Goal: Task Accomplishment & Management: Use online tool/utility

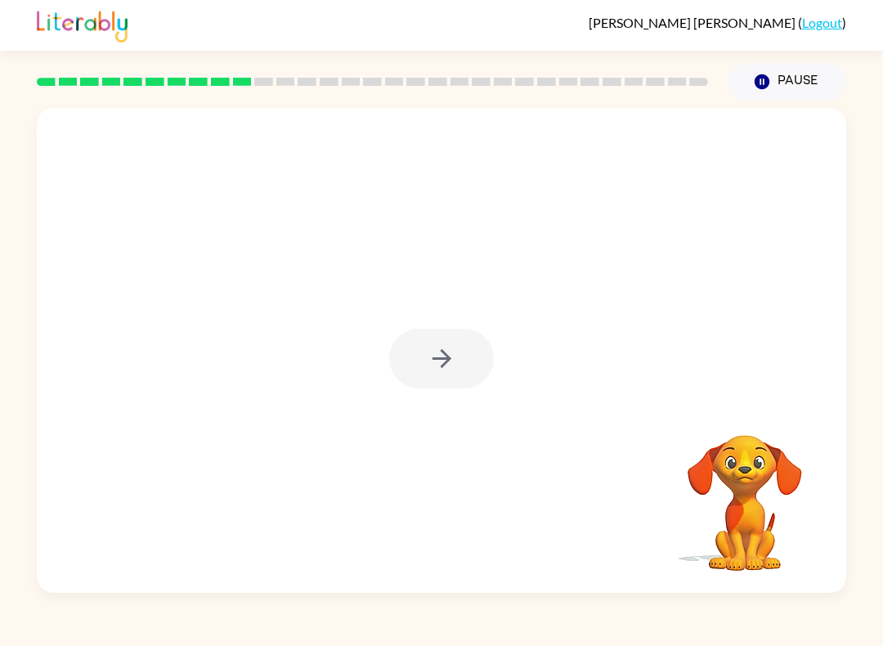
click at [442, 364] on div at bounding box center [441, 359] width 105 height 60
click at [435, 367] on div at bounding box center [441, 359] width 105 height 60
click at [434, 367] on div at bounding box center [441, 359] width 105 height 60
click at [455, 372] on div at bounding box center [441, 359] width 105 height 60
click at [460, 332] on div at bounding box center [441, 359] width 105 height 60
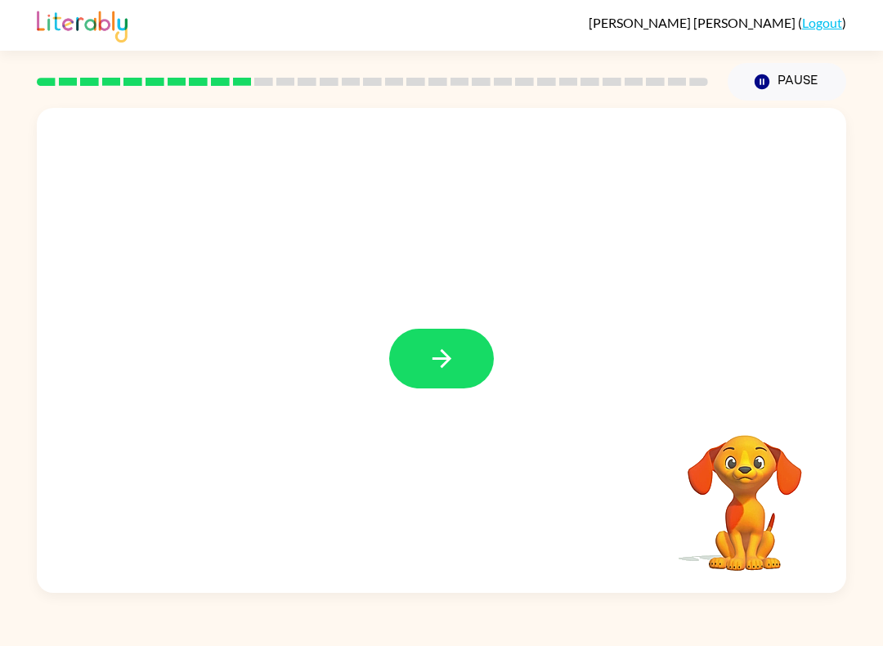
click at [447, 373] on icon "button" at bounding box center [442, 358] width 29 height 29
click at [446, 373] on div at bounding box center [441, 359] width 105 height 60
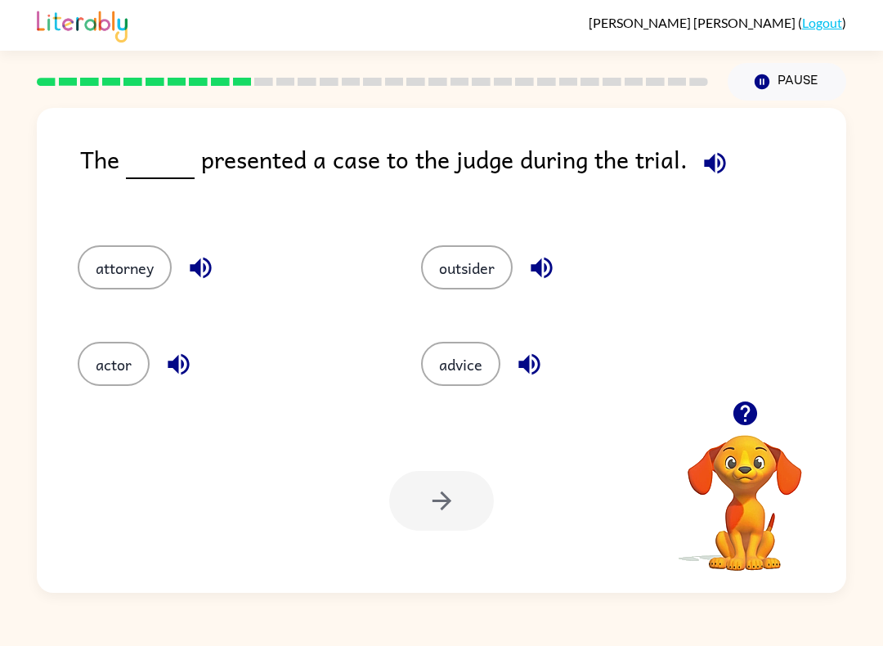
click at [565, 629] on div "[PERSON_NAME] ( Logout ) Pause Pause The presented a case to the judge during t…" at bounding box center [441, 323] width 883 height 646
click at [103, 289] on button "attorney" at bounding box center [125, 267] width 94 height 44
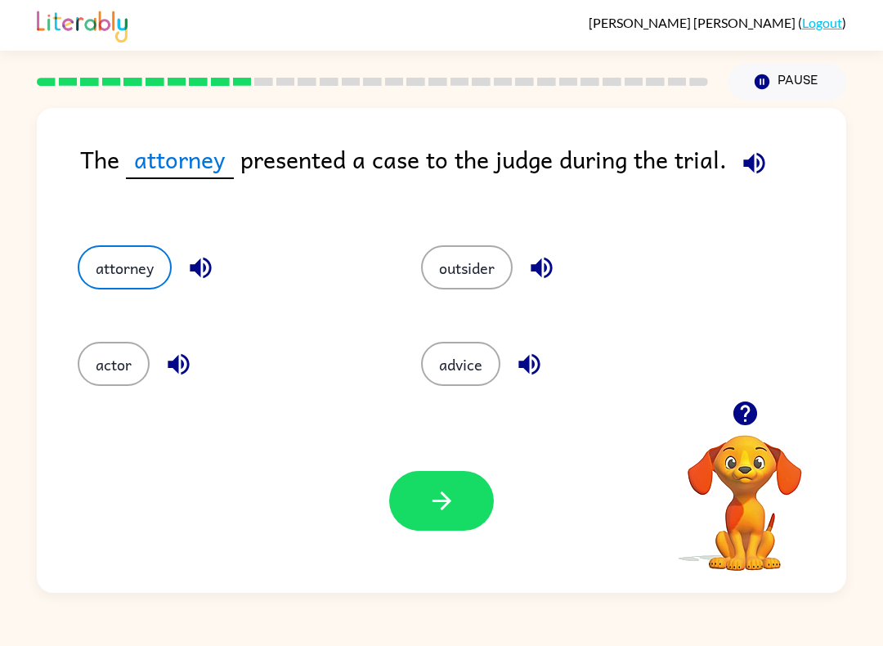
click at [470, 506] on button "button" at bounding box center [441, 501] width 105 height 60
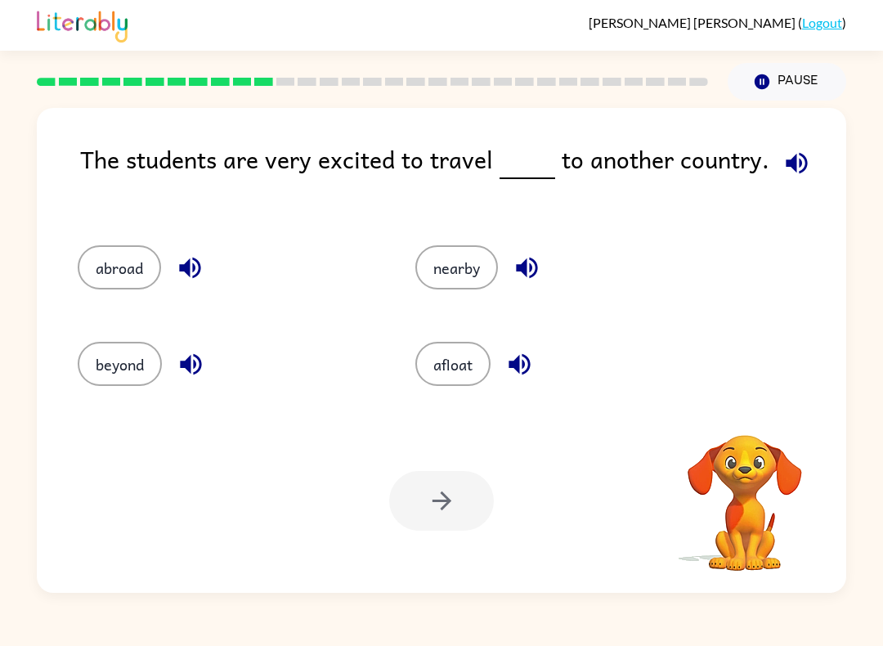
click at [3, 278] on div "The students are very excited to travel to another country. abroad nearby beyon…" at bounding box center [441, 347] width 883 height 492
click at [117, 278] on button "abroad" at bounding box center [119, 267] width 83 height 44
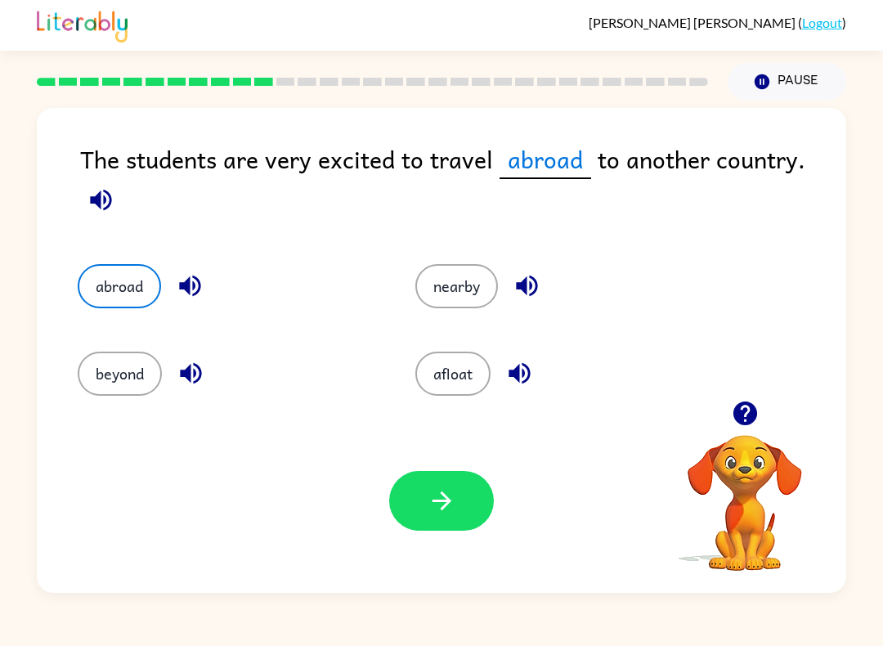
click at [430, 518] on button "button" at bounding box center [441, 501] width 105 height 60
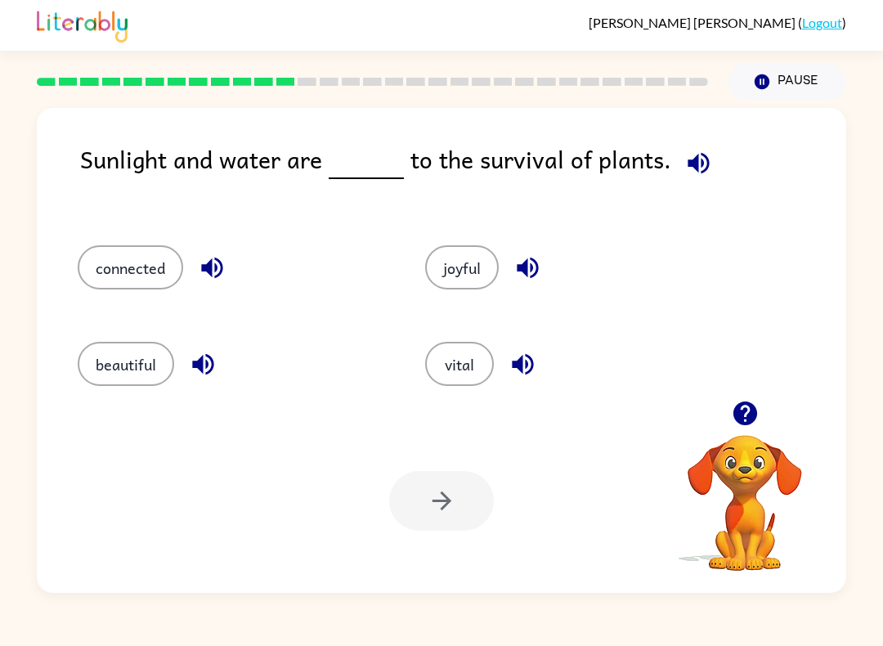
click at [463, 383] on button "vital" at bounding box center [459, 364] width 69 height 44
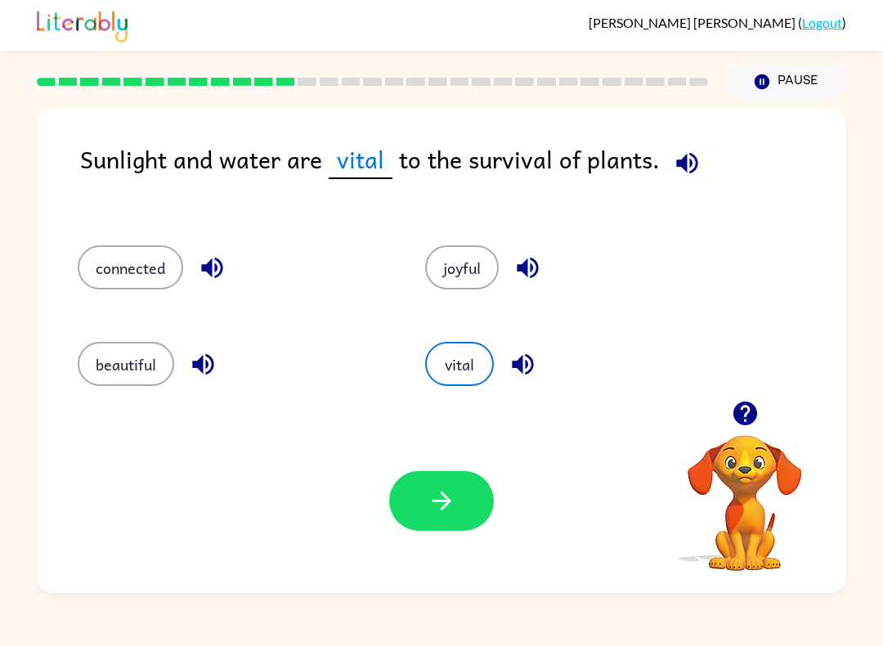
click at [462, 383] on button "vital" at bounding box center [459, 364] width 69 height 44
click at [446, 501] on icon "button" at bounding box center [441, 500] width 19 height 19
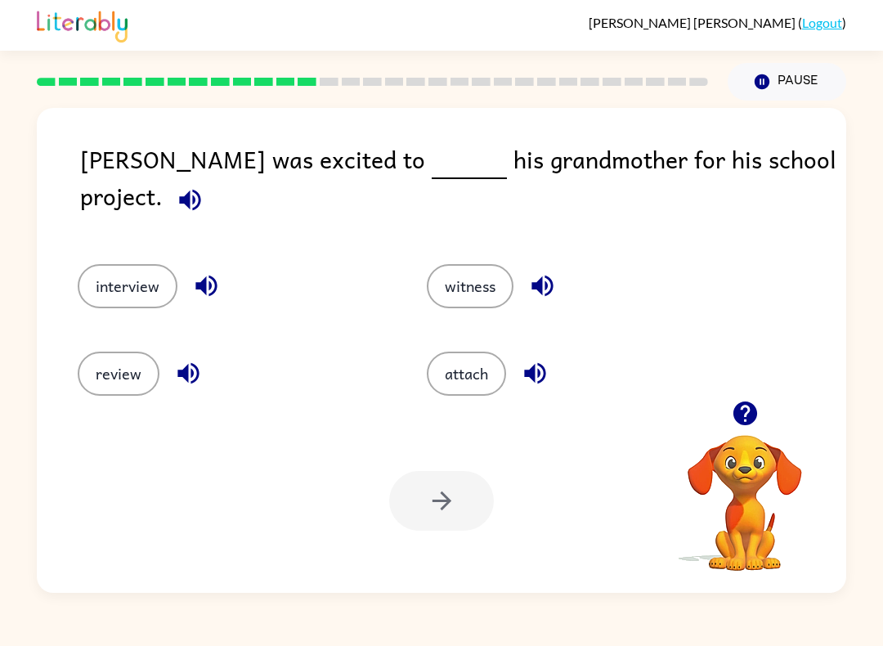
click at [119, 233] on div "interview" at bounding box center [221, 276] width 349 height 87
click at [127, 271] on button "interview" at bounding box center [128, 286] width 100 height 44
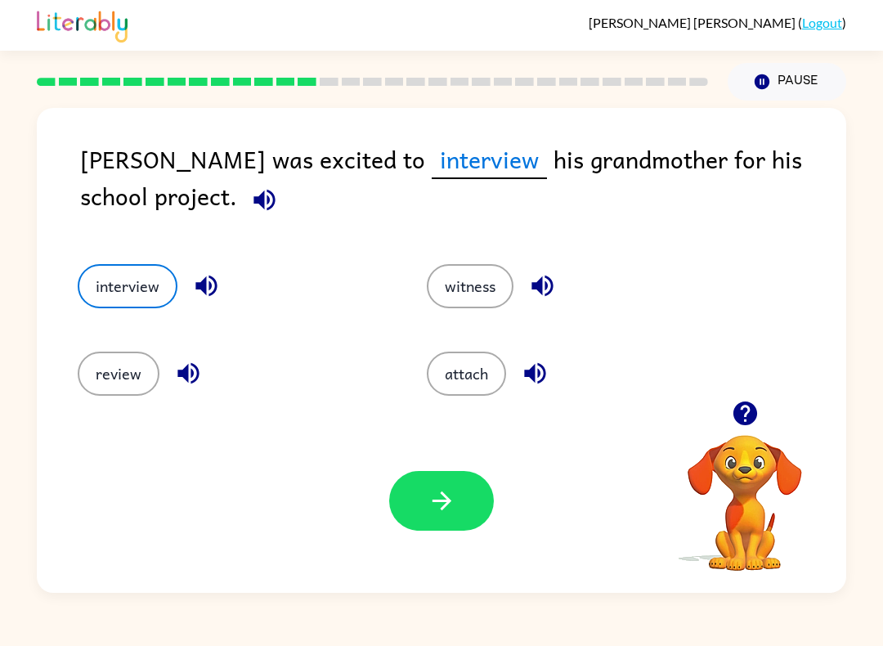
click at [464, 521] on button "button" at bounding box center [441, 501] width 105 height 60
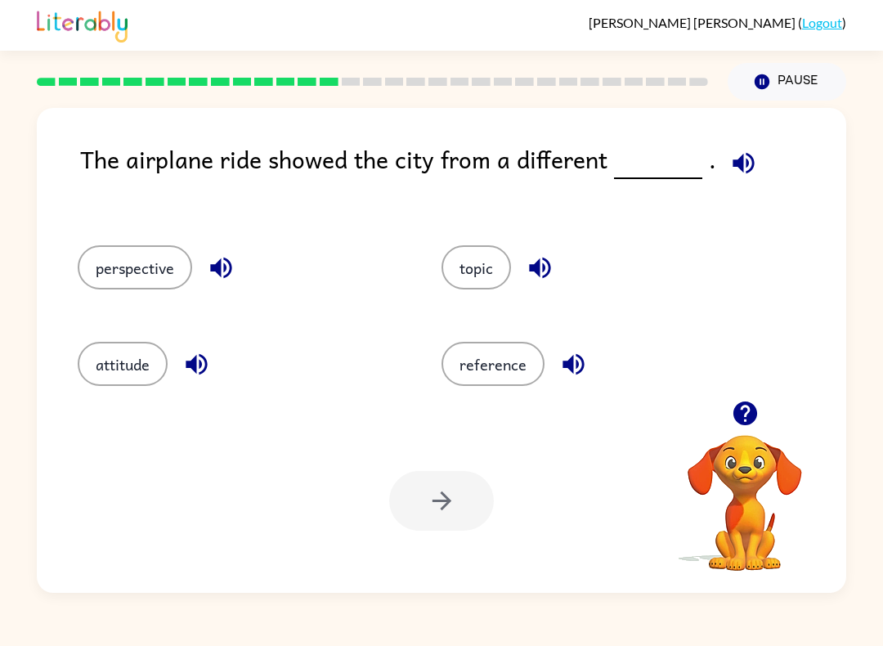
click at [132, 277] on button "perspective" at bounding box center [135, 267] width 114 height 44
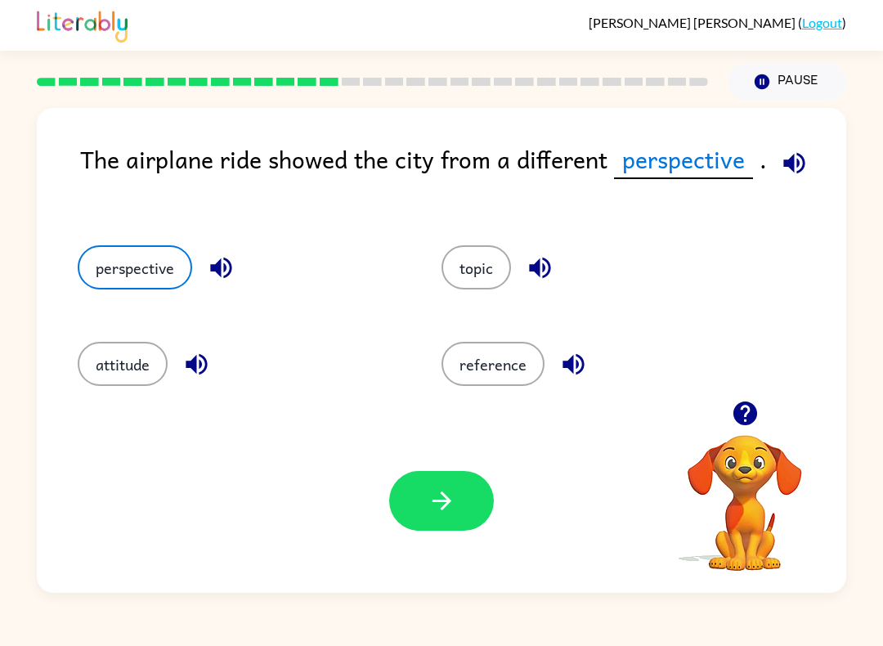
click at [451, 530] on button "button" at bounding box center [441, 501] width 105 height 60
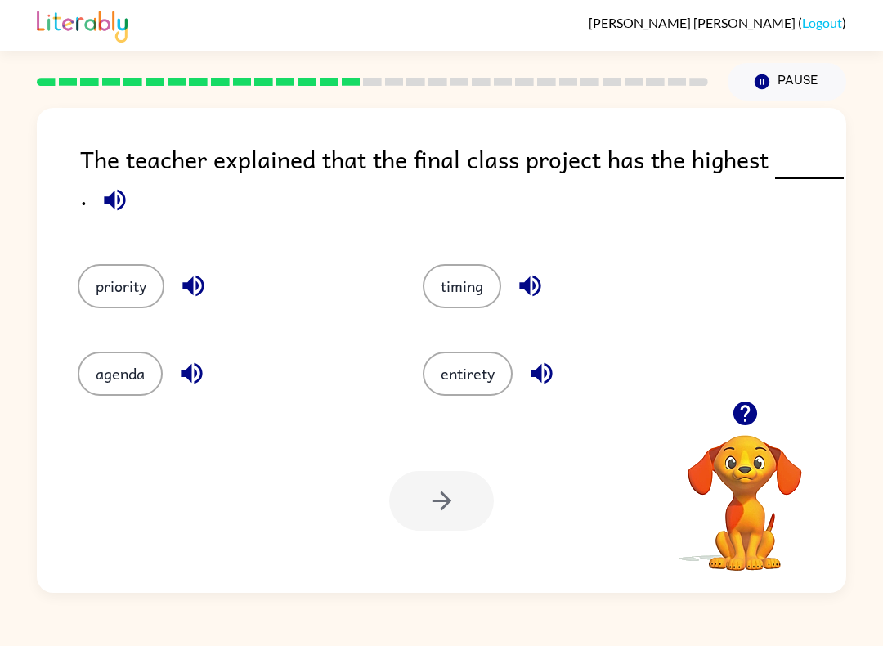
click at [132, 280] on button "priority" at bounding box center [121, 286] width 87 height 44
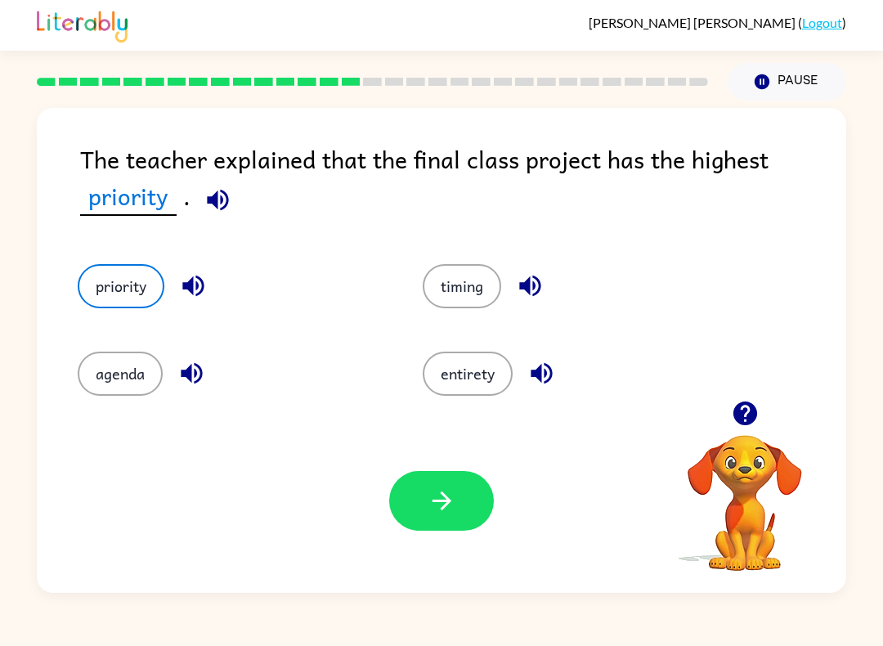
click at [449, 495] on icon "button" at bounding box center [442, 501] width 29 height 29
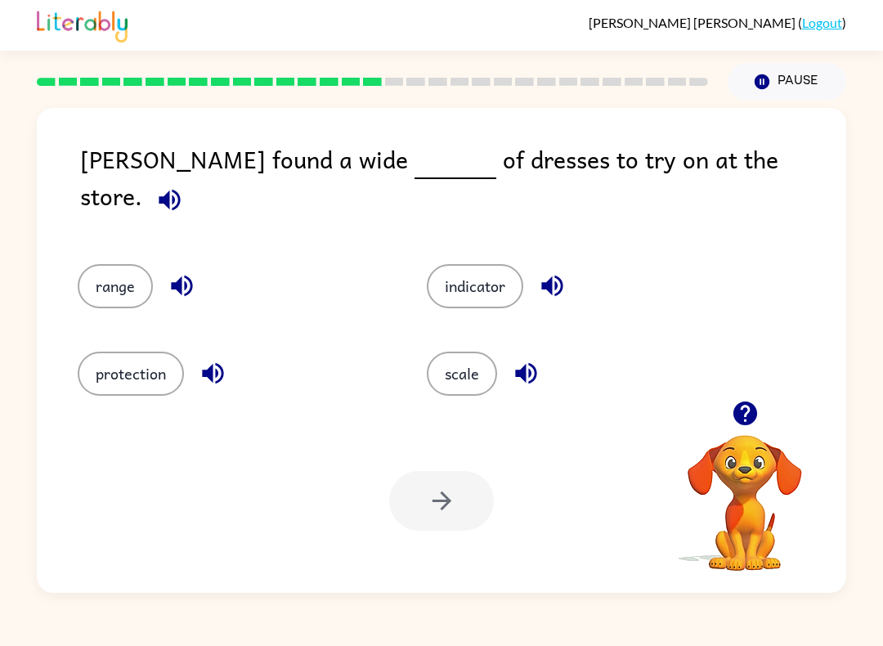
click at [85, 292] on div "range" at bounding box center [221, 276] width 349 height 87
click at [85, 291] on div "range" at bounding box center [221, 276] width 349 height 87
click at [93, 289] on button "range" at bounding box center [115, 286] width 75 height 44
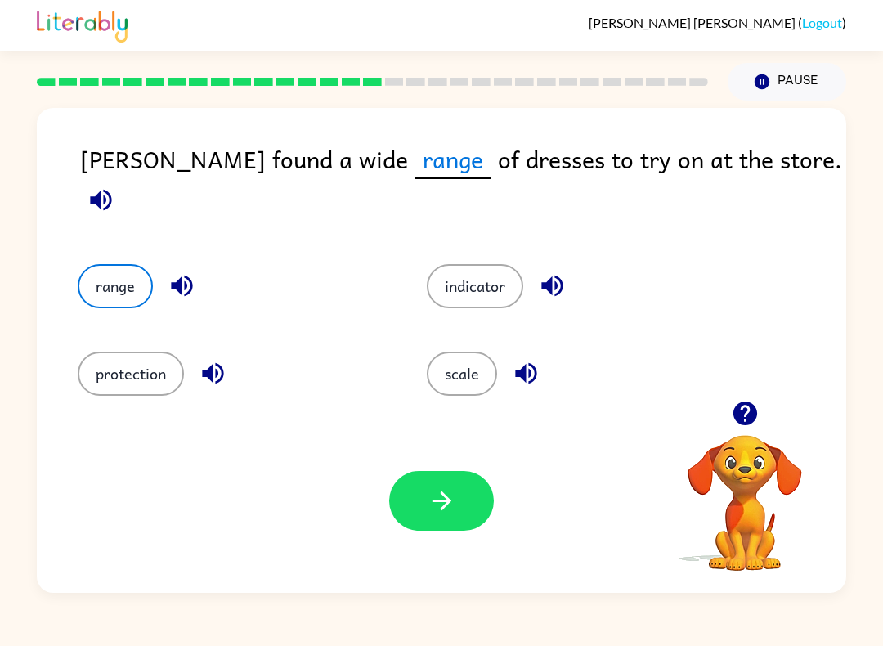
click at [462, 506] on button "button" at bounding box center [441, 501] width 105 height 60
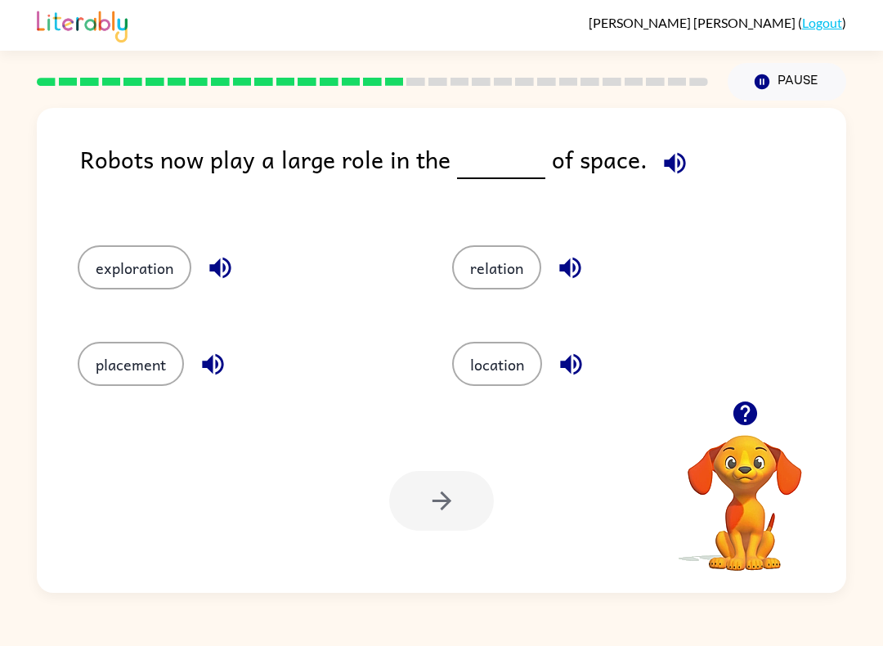
click at [148, 261] on button "exploration" at bounding box center [135, 267] width 114 height 44
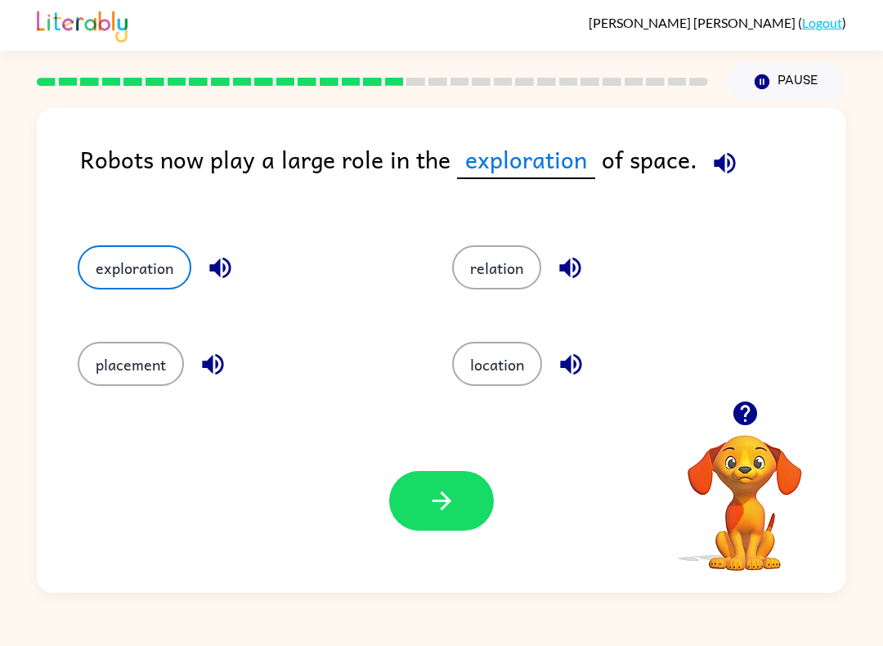
click at [454, 506] on icon "button" at bounding box center [442, 501] width 29 height 29
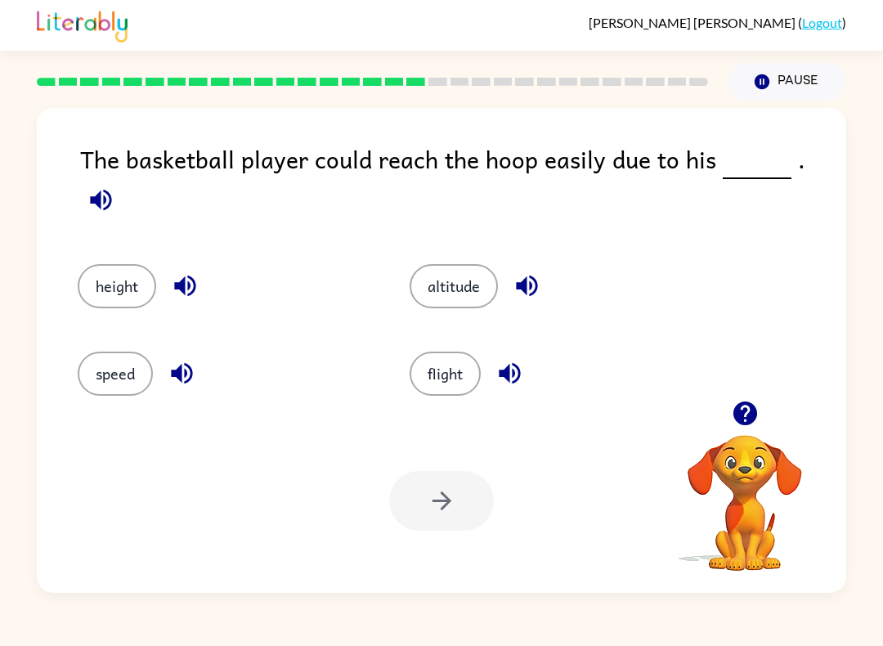
click at [115, 264] on button "height" at bounding box center [117, 286] width 78 height 44
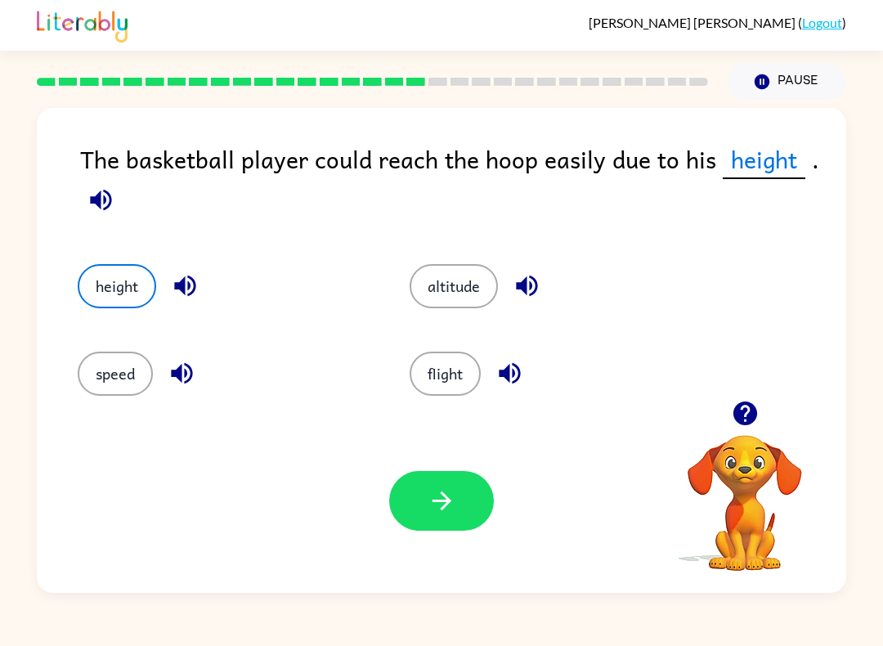
click at [455, 514] on icon "button" at bounding box center [442, 501] width 29 height 29
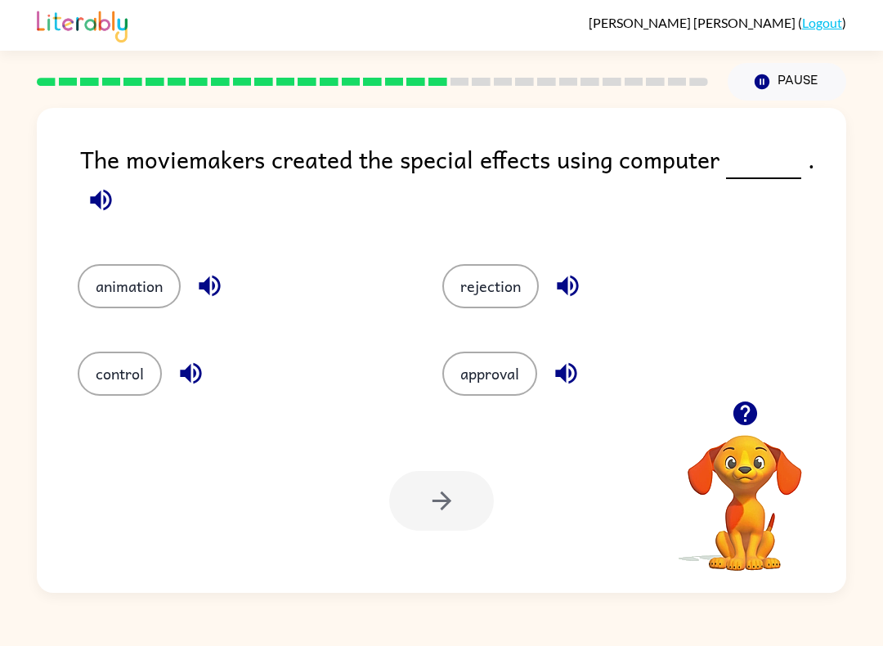
click at [115, 295] on button "animation" at bounding box center [129, 286] width 103 height 44
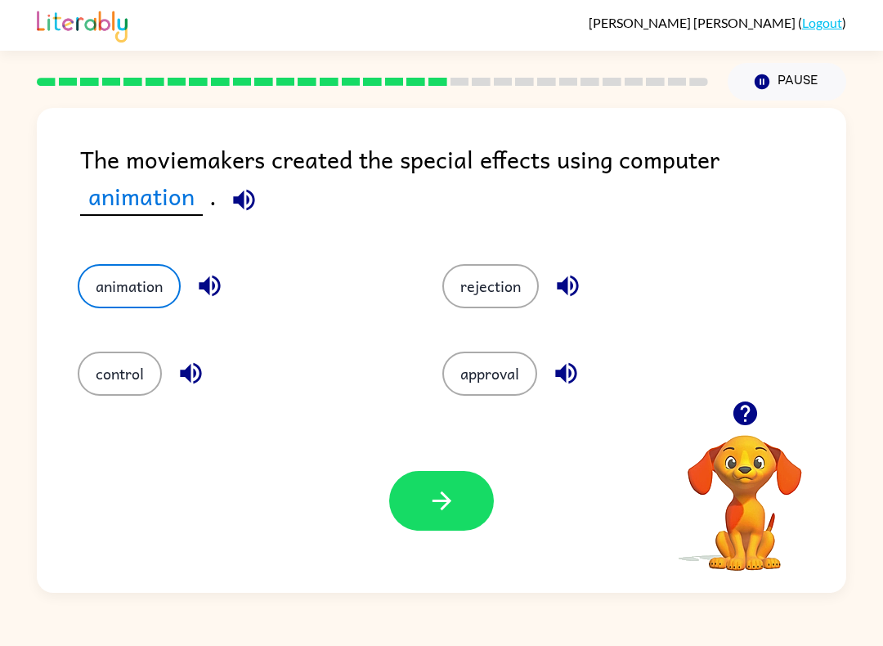
click at [435, 504] on icon "button" at bounding box center [442, 501] width 29 height 29
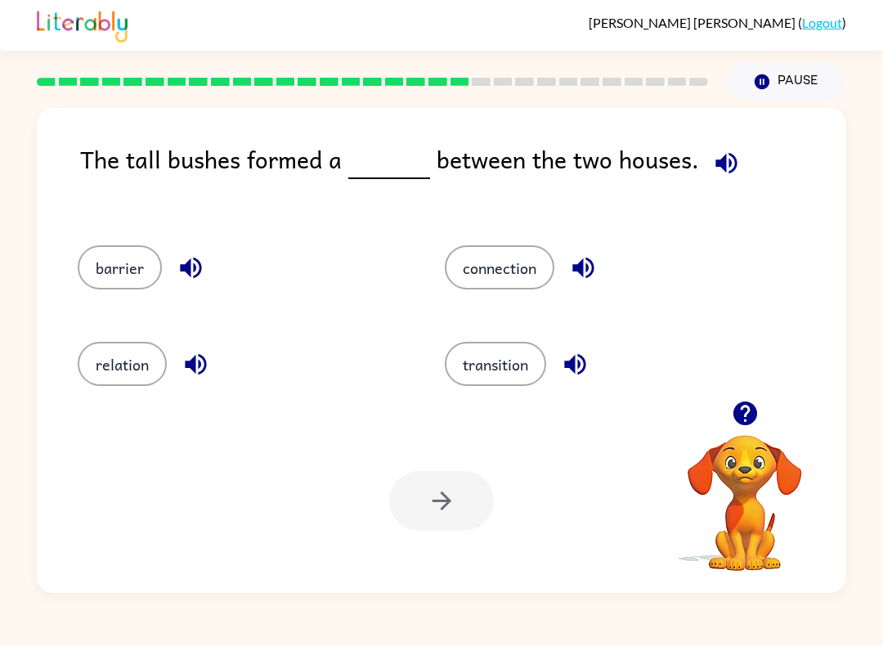
click at [134, 267] on button "barrier" at bounding box center [120, 267] width 84 height 44
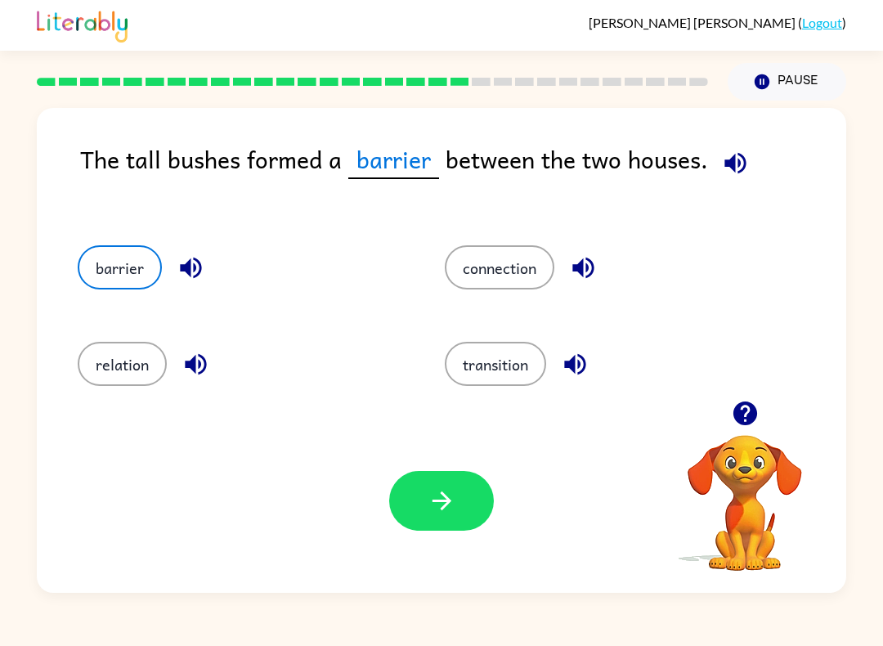
click at [475, 485] on button "button" at bounding box center [441, 501] width 105 height 60
click at [451, 525] on div at bounding box center [441, 501] width 105 height 60
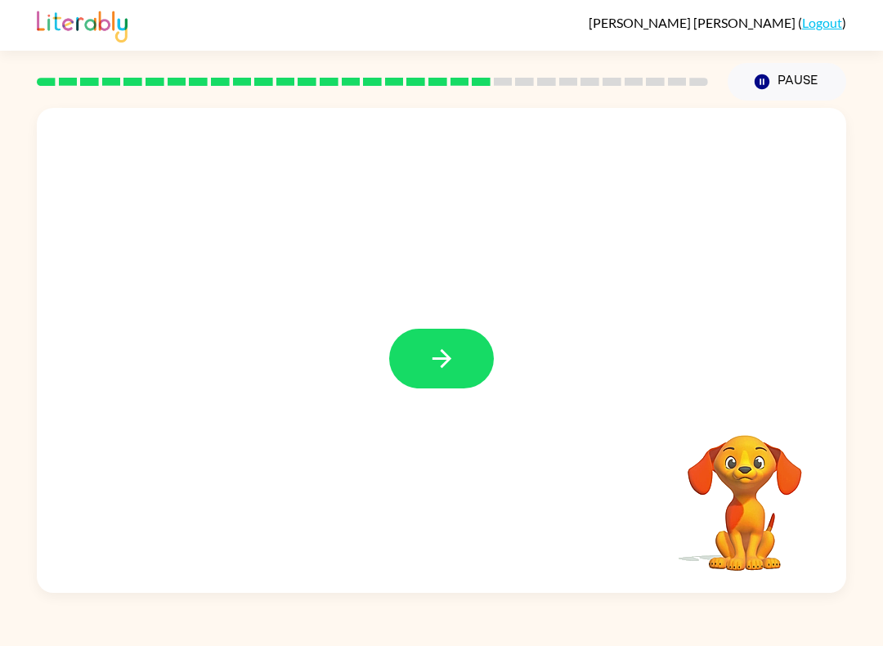
click at [469, 388] on button "button" at bounding box center [441, 359] width 105 height 60
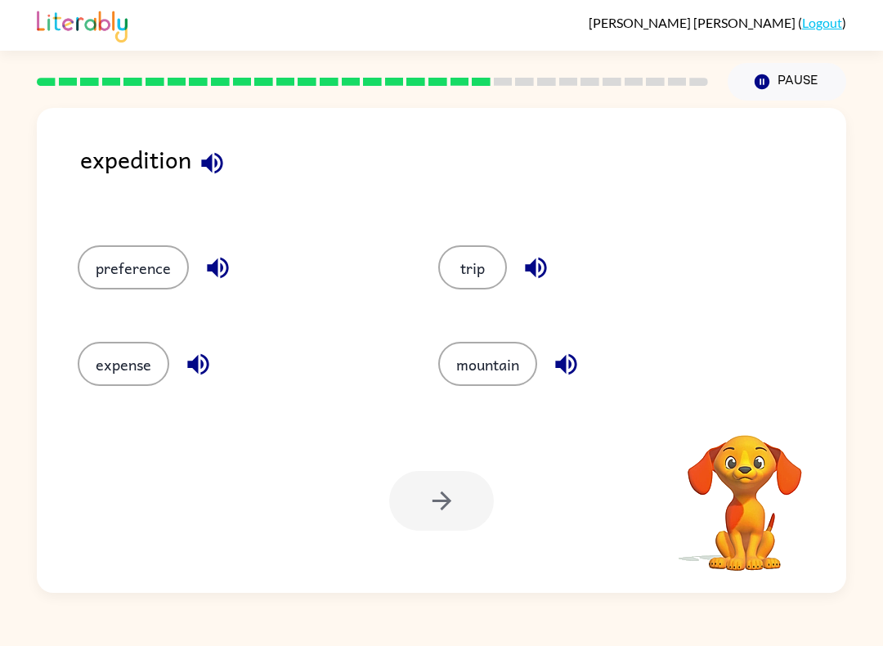
click at [465, 285] on button "trip" at bounding box center [472, 267] width 69 height 44
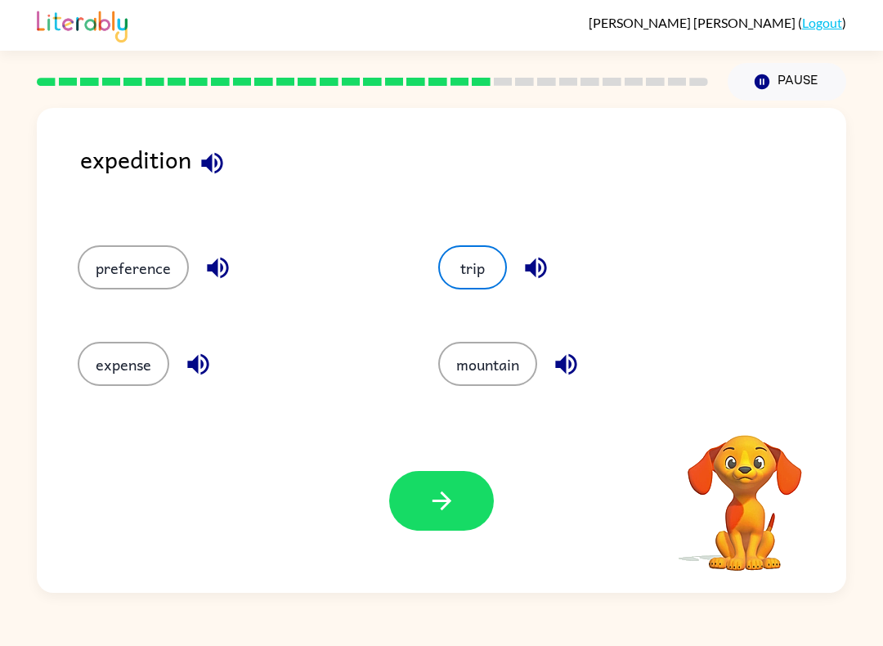
click at [447, 511] on icon "button" at bounding box center [442, 501] width 29 height 29
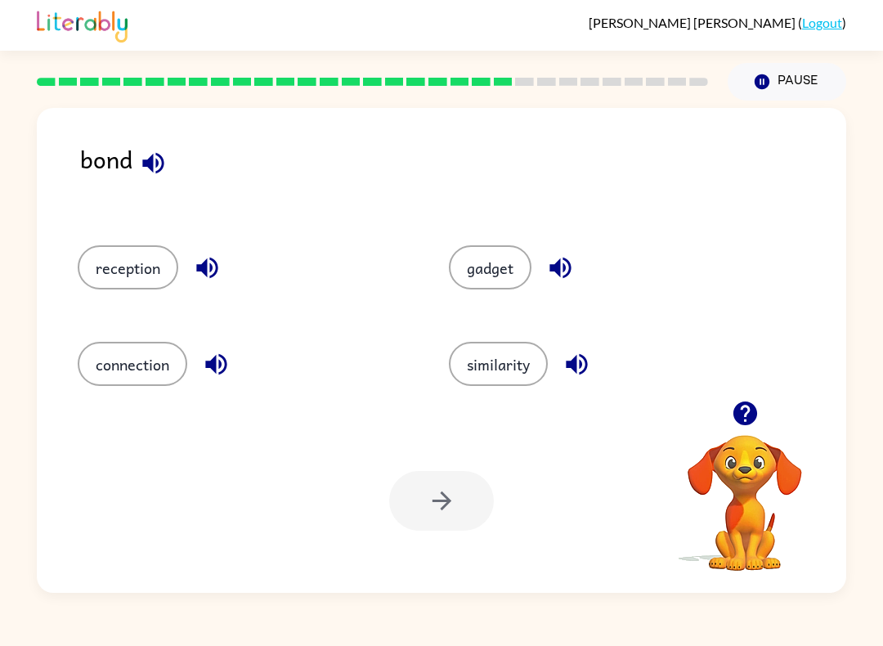
click at [437, 510] on div at bounding box center [441, 501] width 105 height 60
click at [145, 366] on button "connection" at bounding box center [133, 364] width 110 height 44
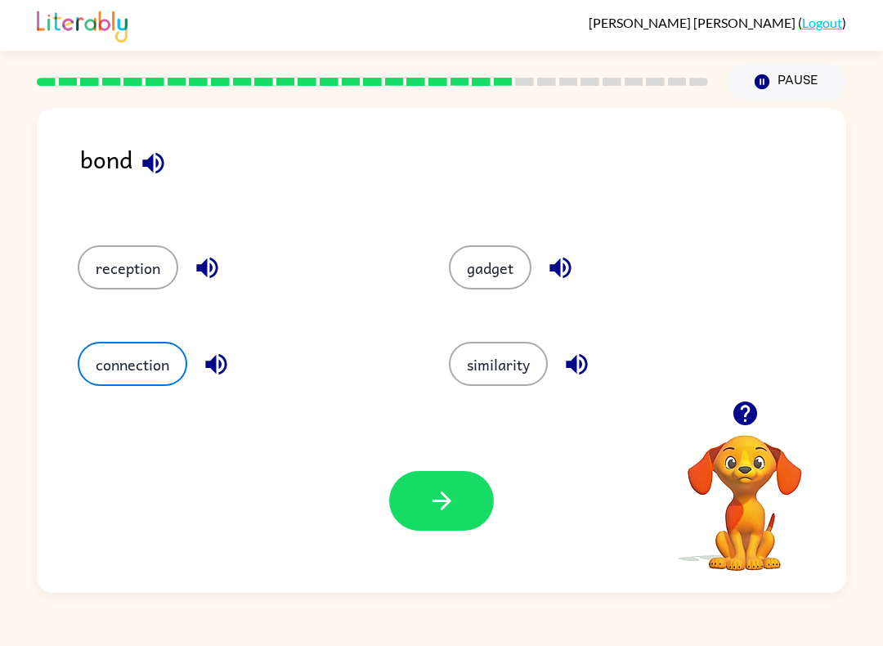
click at [410, 513] on button "button" at bounding box center [441, 501] width 105 height 60
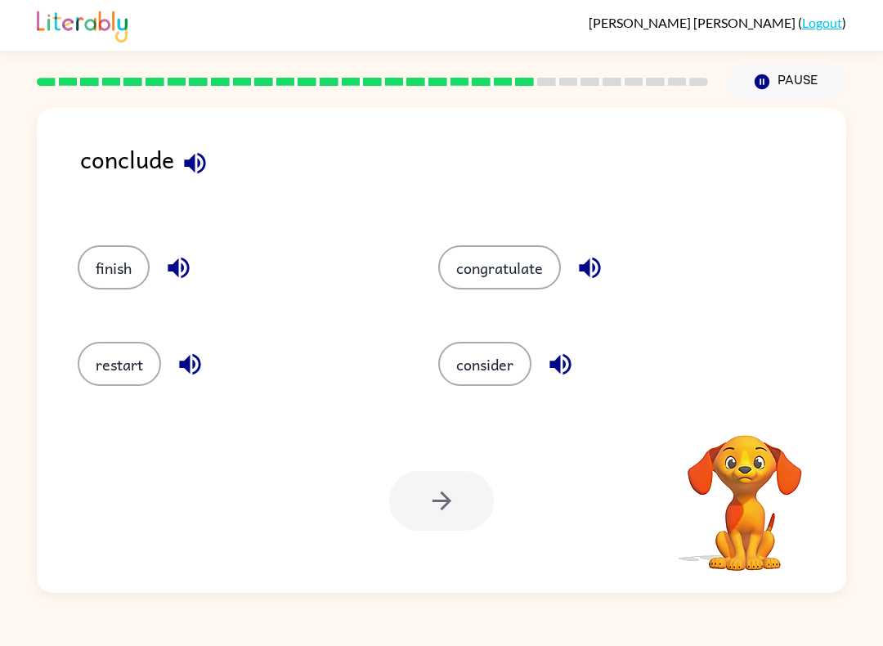
click at [110, 276] on button "finish" at bounding box center [114, 267] width 72 height 44
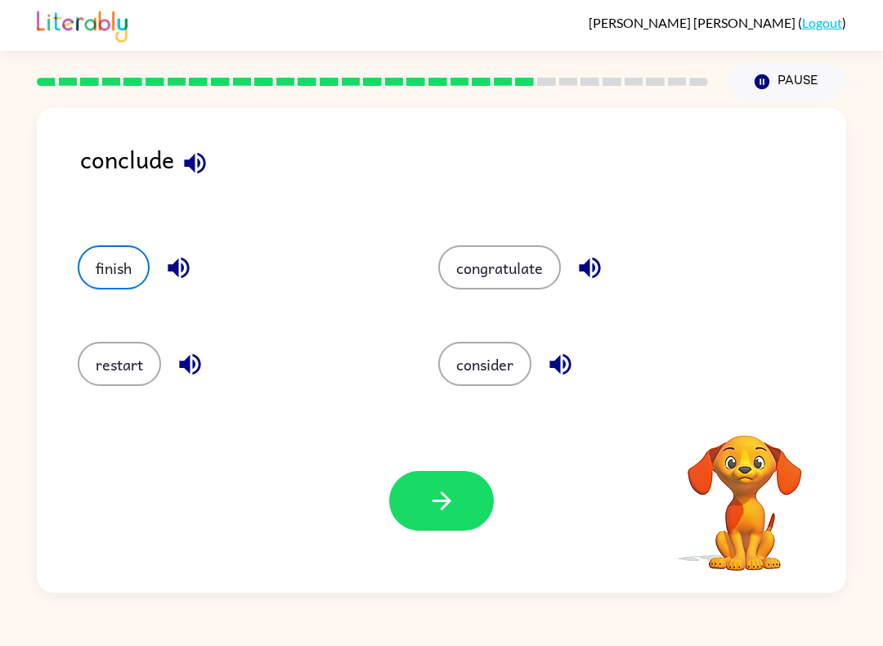
click at [435, 500] on icon "button" at bounding box center [442, 501] width 29 height 29
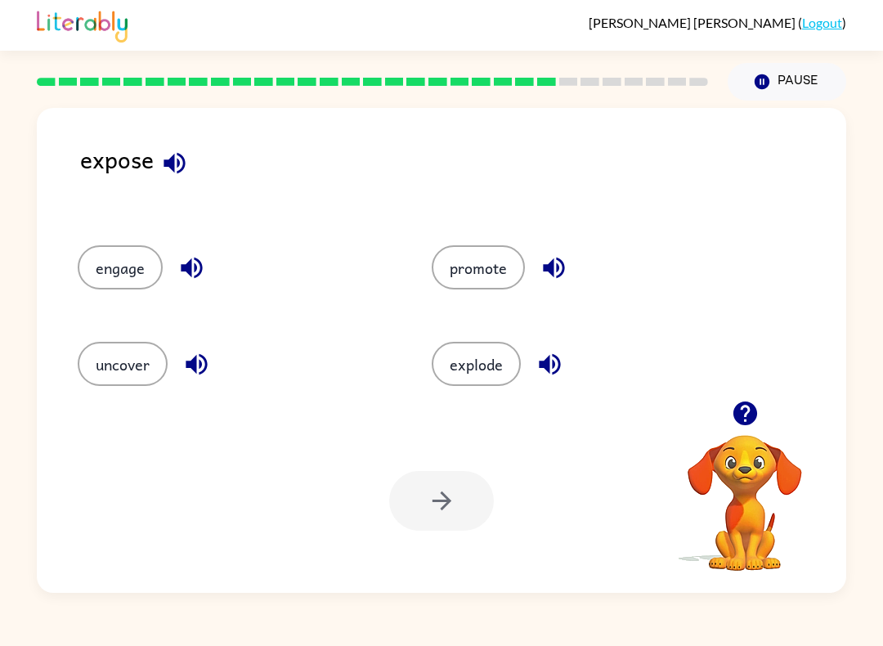
click at [143, 334] on div "uncover" at bounding box center [224, 359] width 354 height 96
click at [127, 374] on button "uncover" at bounding box center [123, 364] width 90 height 44
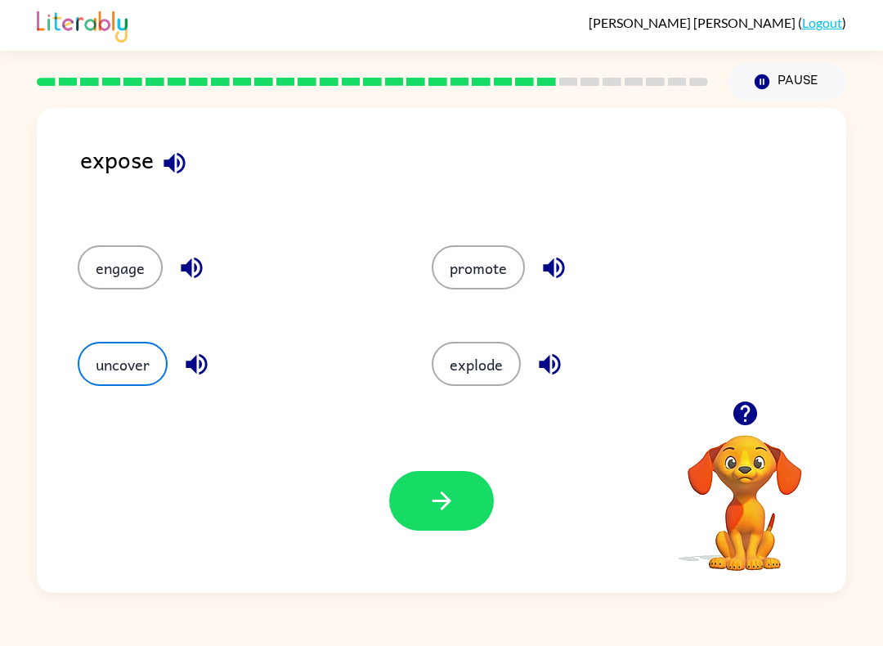
click at [446, 491] on icon "button" at bounding box center [442, 501] width 29 height 29
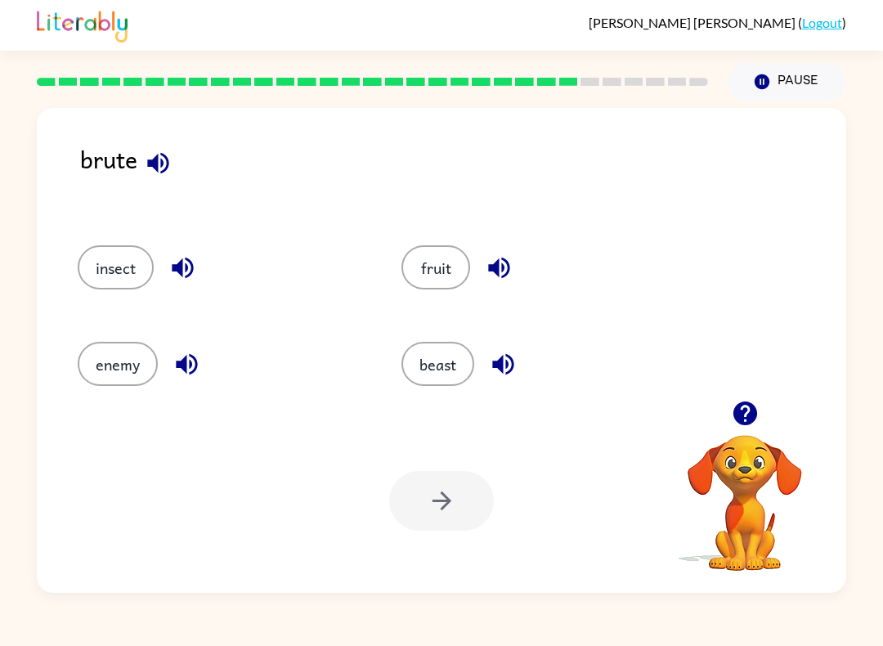
click at [450, 544] on div "Your browser must support playing .mp4 files to use Literably. Please try using…" at bounding box center [442, 501] width 810 height 184
click at [442, 379] on button "beast" at bounding box center [437, 364] width 73 height 44
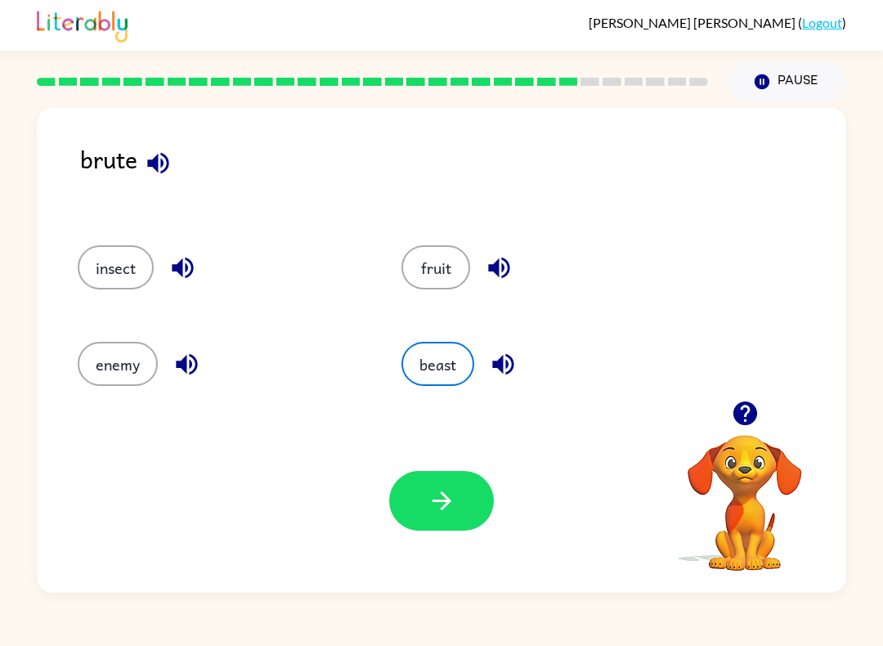
click at [452, 487] on icon "button" at bounding box center [442, 501] width 29 height 29
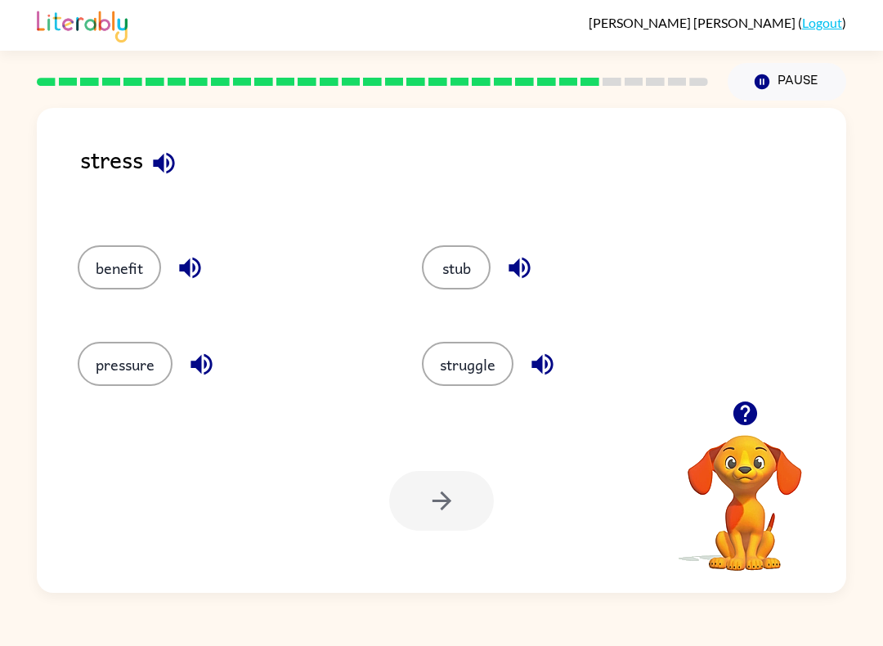
click at [127, 360] on button "pressure" at bounding box center [125, 364] width 95 height 44
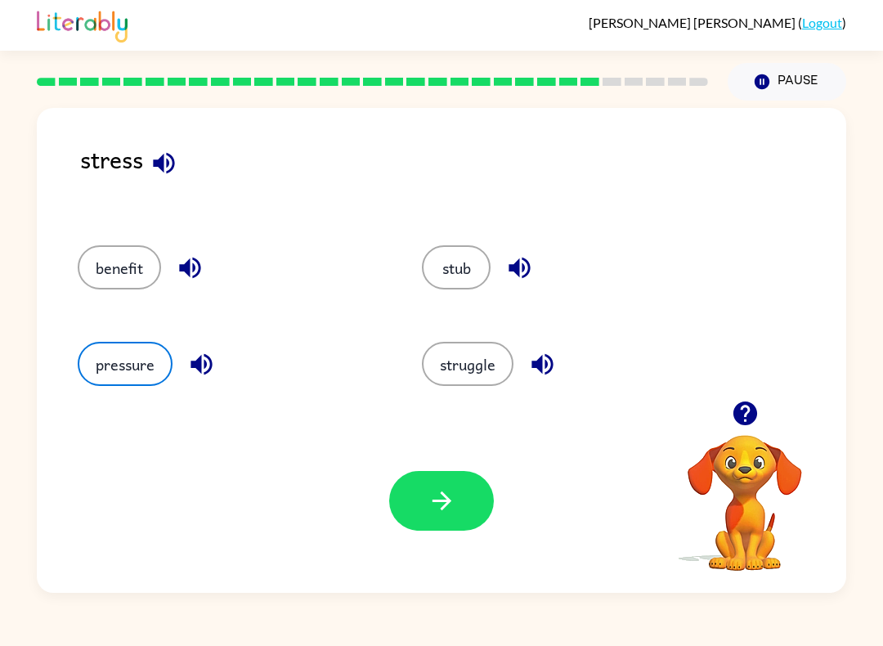
click at [457, 502] on button "button" at bounding box center [441, 501] width 105 height 60
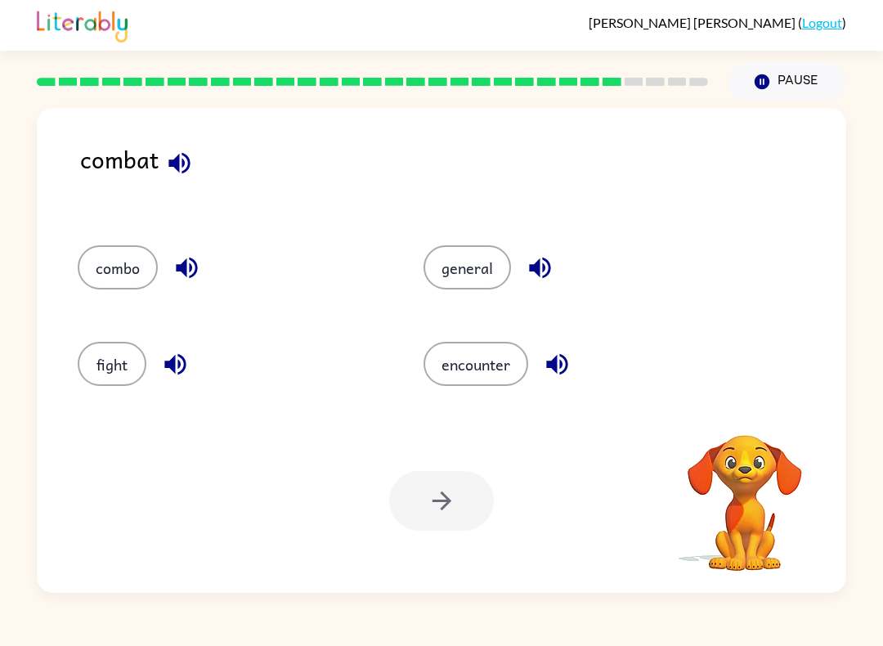
click at [116, 361] on button "fight" at bounding box center [112, 364] width 69 height 44
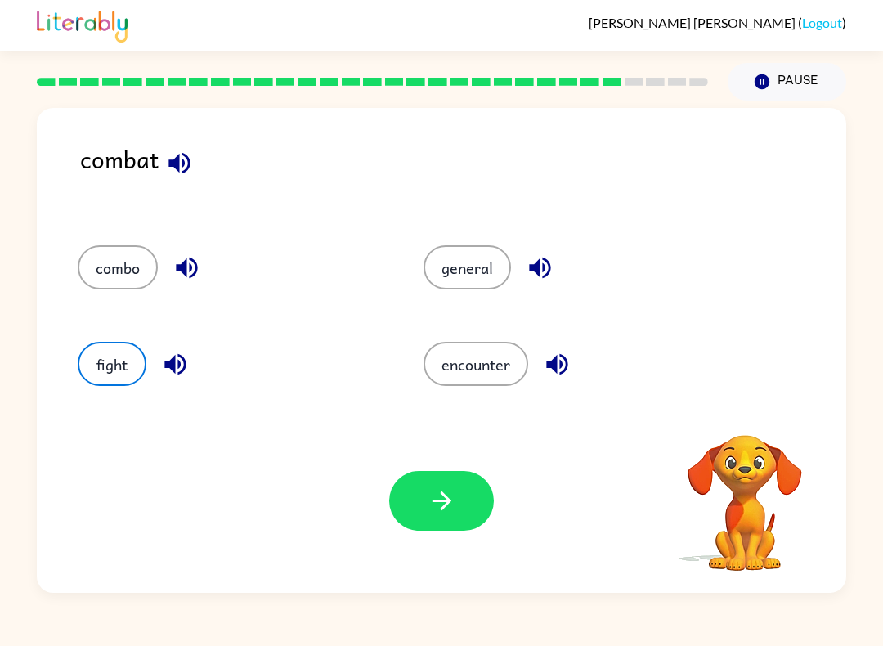
click at [428, 491] on icon "button" at bounding box center [442, 501] width 29 height 29
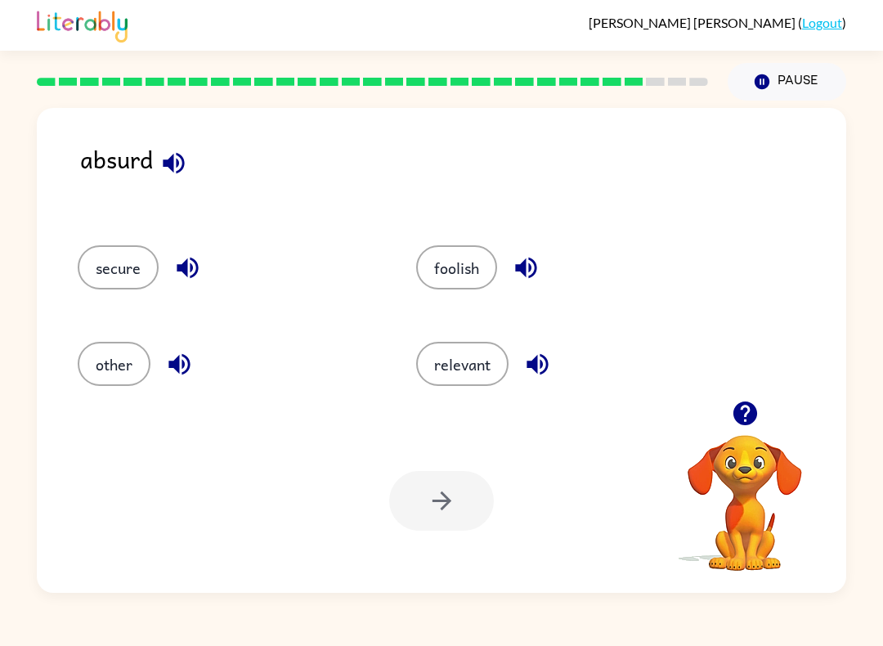
click at [435, 250] on button "foolish" at bounding box center [456, 267] width 81 height 44
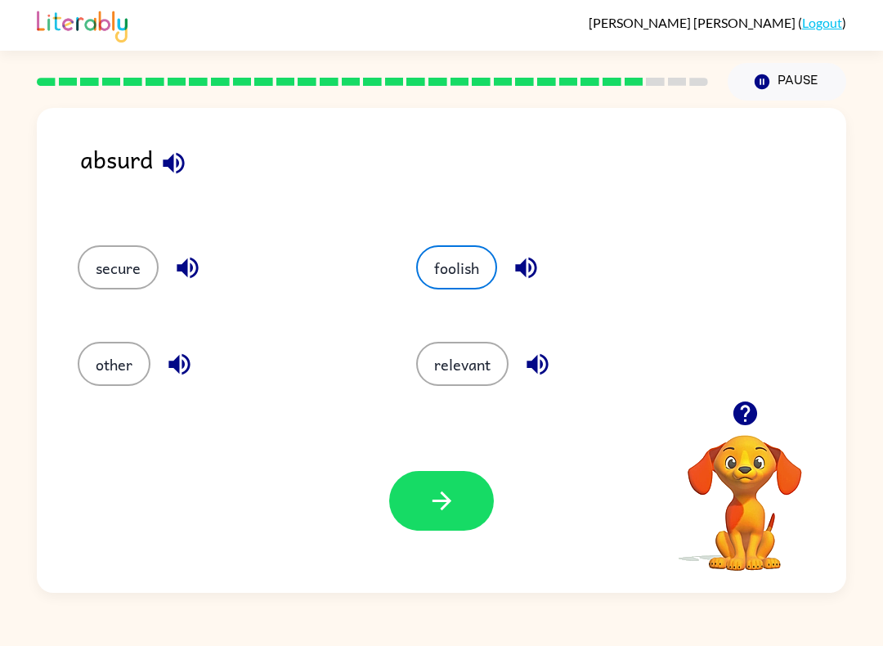
click at [451, 513] on icon "button" at bounding box center [442, 501] width 29 height 29
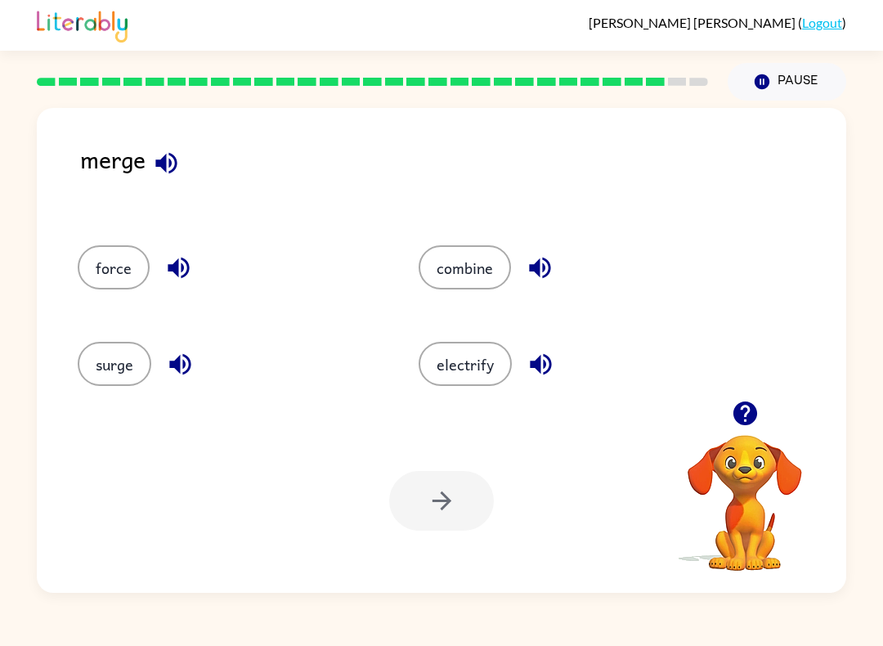
click at [473, 266] on button "combine" at bounding box center [465, 267] width 92 height 44
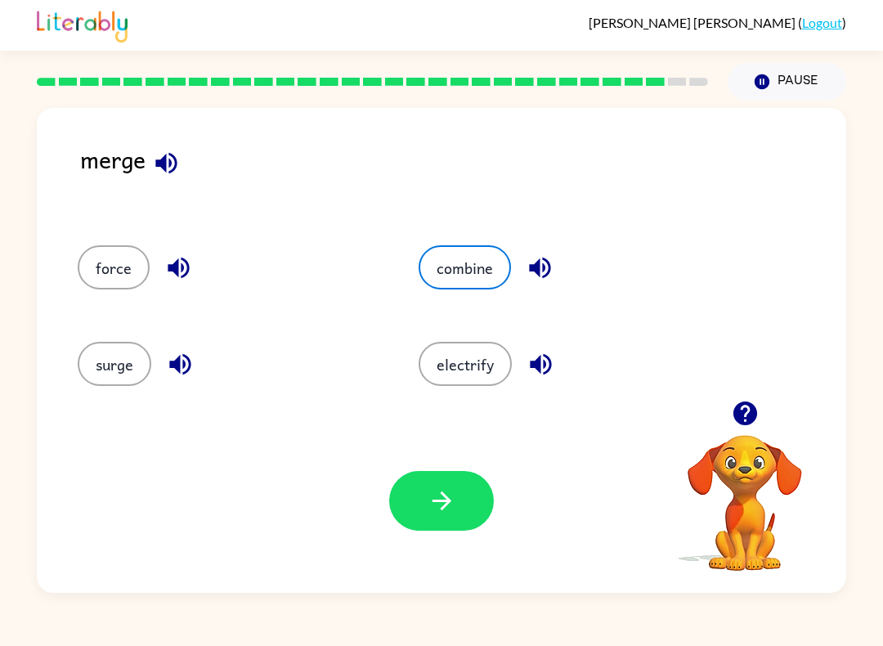
click at [441, 501] on icon "button" at bounding box center [441, 500] width 19 height 19
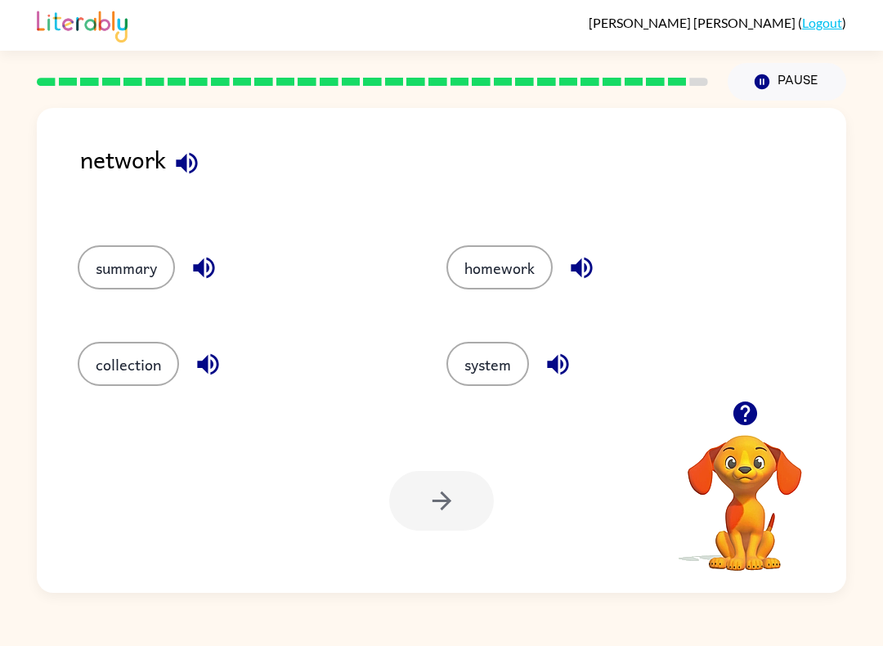
click at [506, 352] on button "system" at bounding box center [487, 364] width 83 height 44
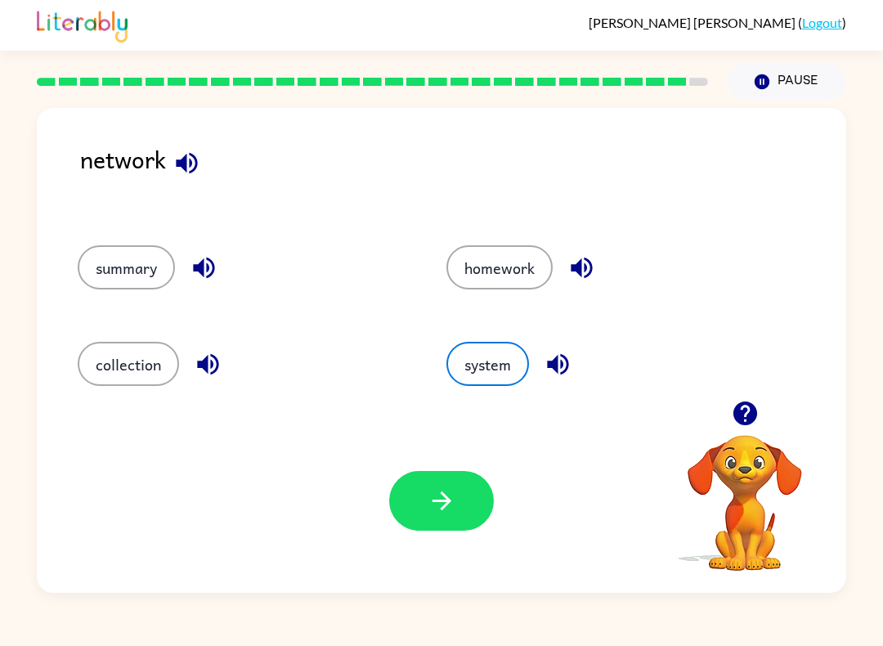
click at [449, 467] on div "Your browser must support playing .mp4 files to use Literably. Please try using…" at bounding box center [442, 501] width 810 height 184
click at [430, 504] on icon "button" at bounding box center [442, 501] width 29 height 29
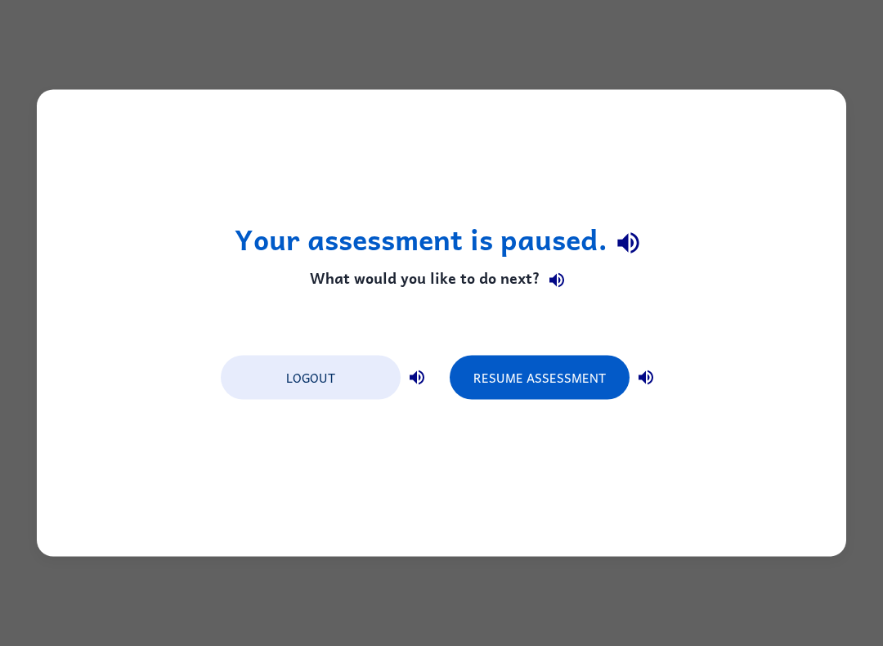
click at [340, 371] on button "Logout" at bounding box center [311, 378] width 180 height 44
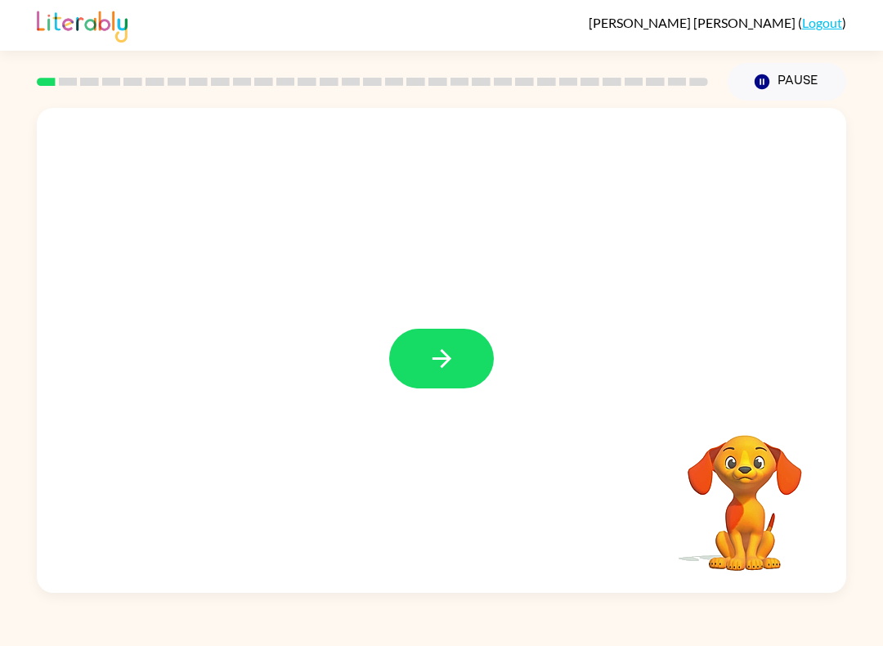
click at [408, 366] on button "button" at bounding box center [441, 359] width 105 height 60
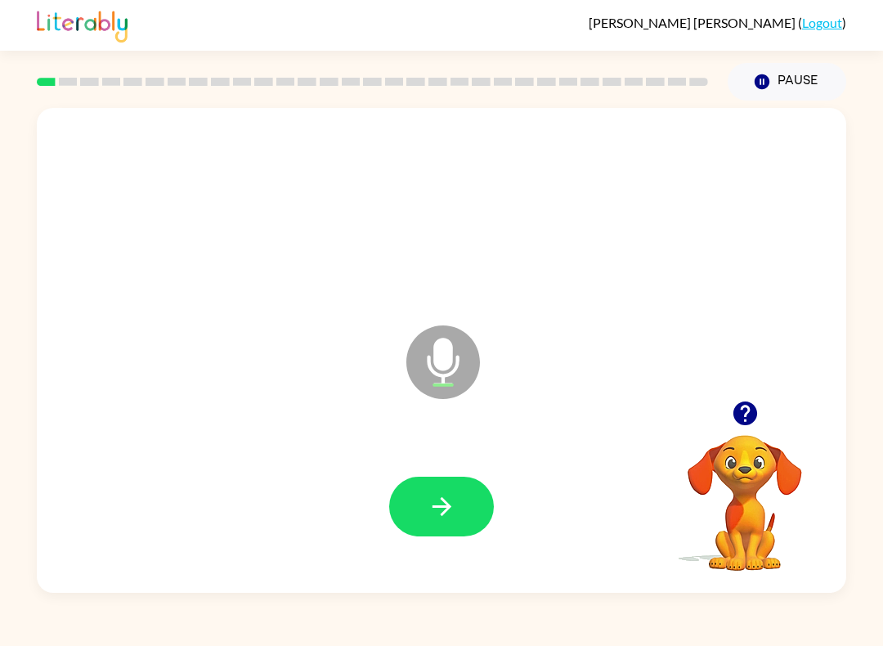
click at [442, 518] on icon "button" at bounding box center [442, 506] width 29 height 29
click at [429, 507] on icon "button" at bounding box center [442, 506] width 29 height 29
click at [469, 500] on button "button" at bounding box center [441, 507] width 105 height 60
click at [439, 512] on icon "button" at bounding box center [442, 506] width 29 height 29
click at [444, 509] on icon "button" at bounding box center [442, 506] width 29 height 29
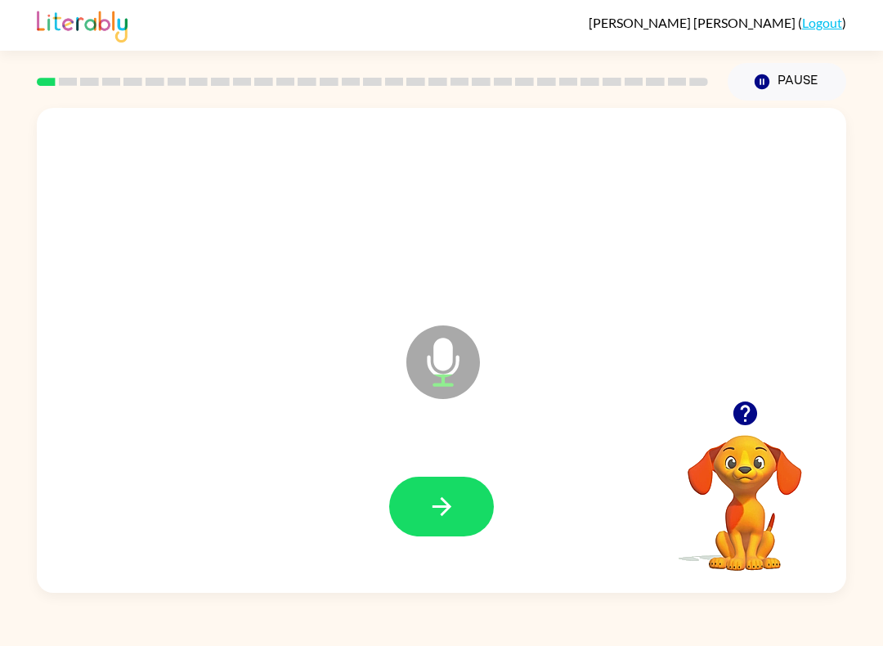
click at [415, 524] on button "button" at bounding box center [441, 507] width 105 height 60
click at [441, 528] on button "button" at bounding box center [441, 507] width 105 height 60
click at [495, 536] on div at bounding box center [441, 507] width 777 height 140
click at [471, 518] on button "button" at bounding box center [441, 507] width 105 height 60
click at [762, 424] on button "button" at bounding box center [745, 413] width 42 height 42
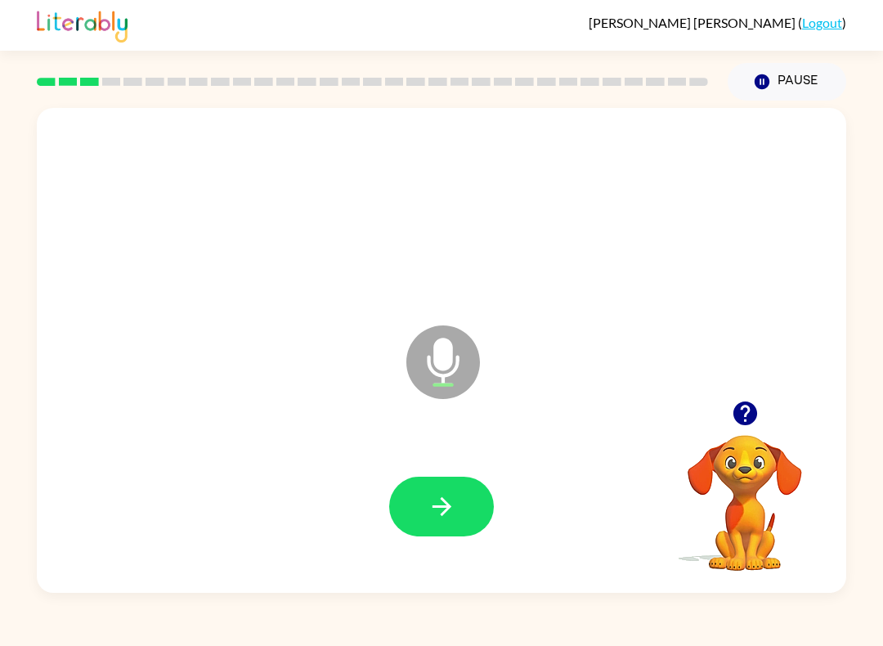
click at [779, 451] on video "Your browser must support playing .mp4 files to use Literably. Please try using…" at bounding box center [745, 492] width 164 height 164
click at [745, 425] on icon "button" at bounding box center [745, 413] width 24 height 24
click at [443, 478] on button "button" at bounding box center [441, 507] width 105 height 60
click at [466, 555] on div at bounding box center [441, 507] width 777 height 140
click at [453, 514] on icon "button" at bounding box center [442, 506] width 29 height 29
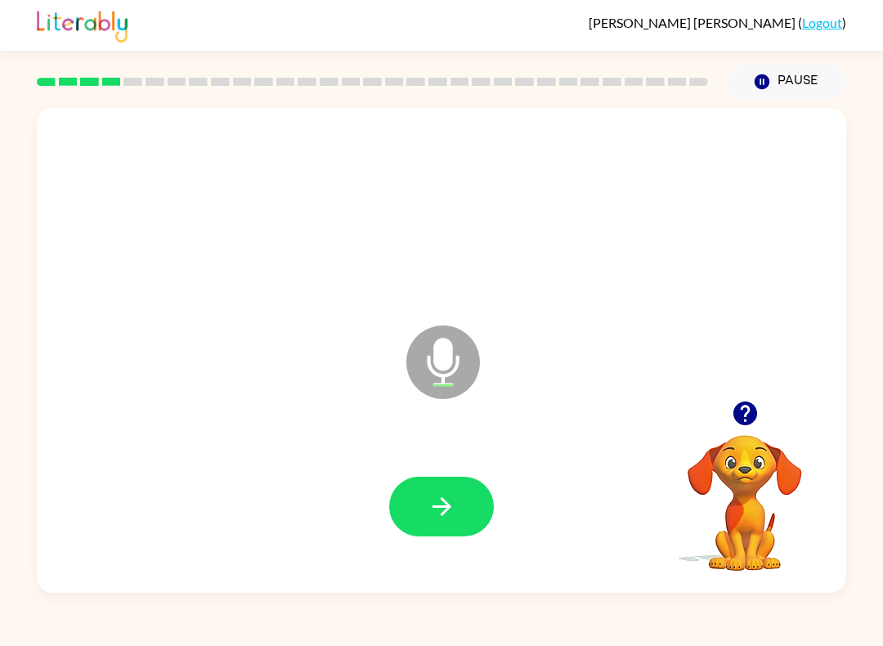
click at [446, 577] on div "Microphone The Microphone is here when it is your turn to talk" at bounding box center [442, 350] width 810 height 485
click at [490, 522] on button "button" at bounding box center [441, 507] width 105 height 60
click at [422, 508] on button "button" at bounding box center [441, 507] width 105 height 60
click at [452, 494] on icon "button" at bounding box center [442, 506] width 29 height 29
click at [465, 532] on button "button" at bounding box center [441, 507] width 105 height 60
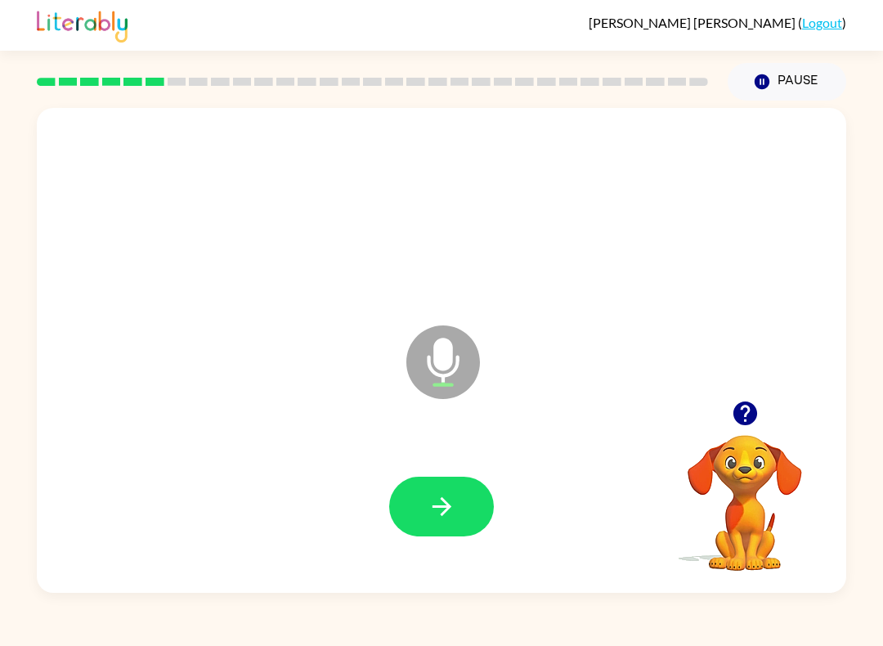
click at [452, 527] on button "button" at bounding box center [441, 507] width 105 height 60
click at [419, 532] on button "button" at bounding box center [441, 507] width 105 height 60
click at [749, 409] on icon "button" at bounding box center [745, 413] width 29 height 29
click at [879, 641] on div "Valentina Rodriguez-Perez ( Logout ) Pause Pause Microphone The Microphone is h…" at bounding box center [441, 323] width 883 height 646
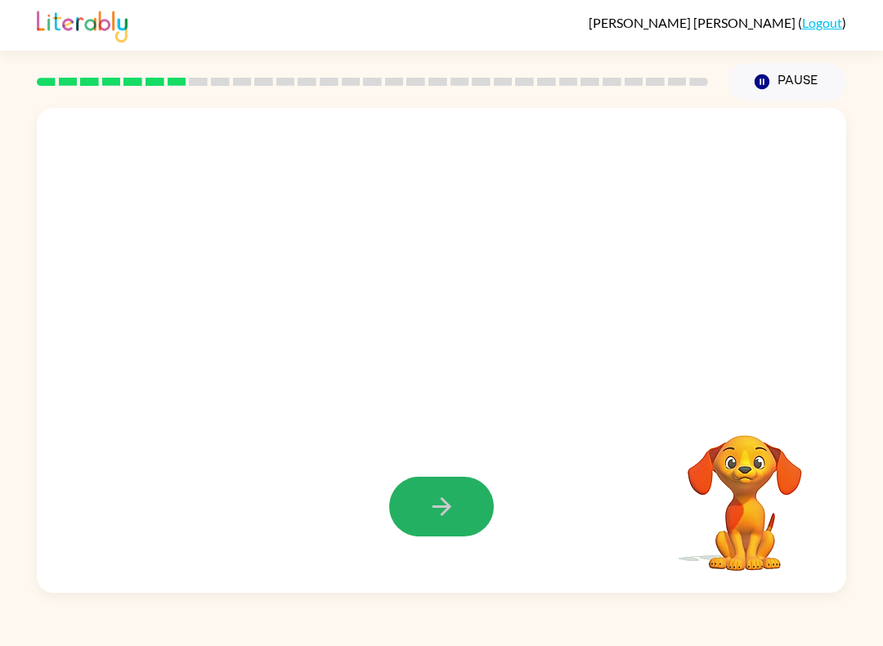
click at [423, 497] on button "button" at bounding box center [441, 507] width 105 height 60
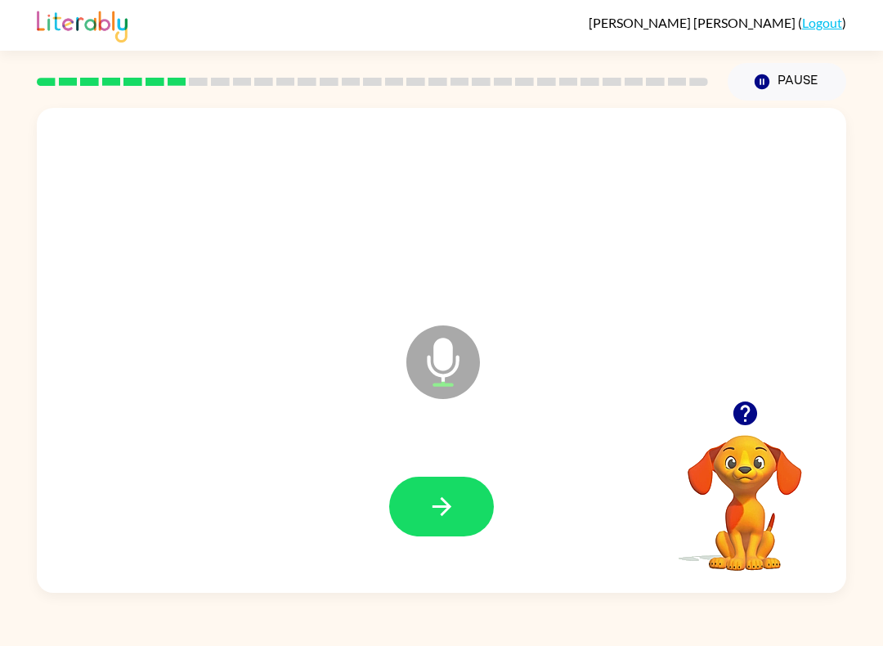
click at [461, 510] on button "button" at bounding box center [441, 507] width 105 height 60
click at [433, 461] on div at bounding box center [441, 507] width 777 height 140
click at [442, 536] on button "button" at bounding box center [441, 507] width 105 height 60
click at [451, 509] on icon "button" at bounding box center [442, 506] width 29 height 29
click at [427, 531] on button "button" at bounding box center [441, 507] width 105 height 60
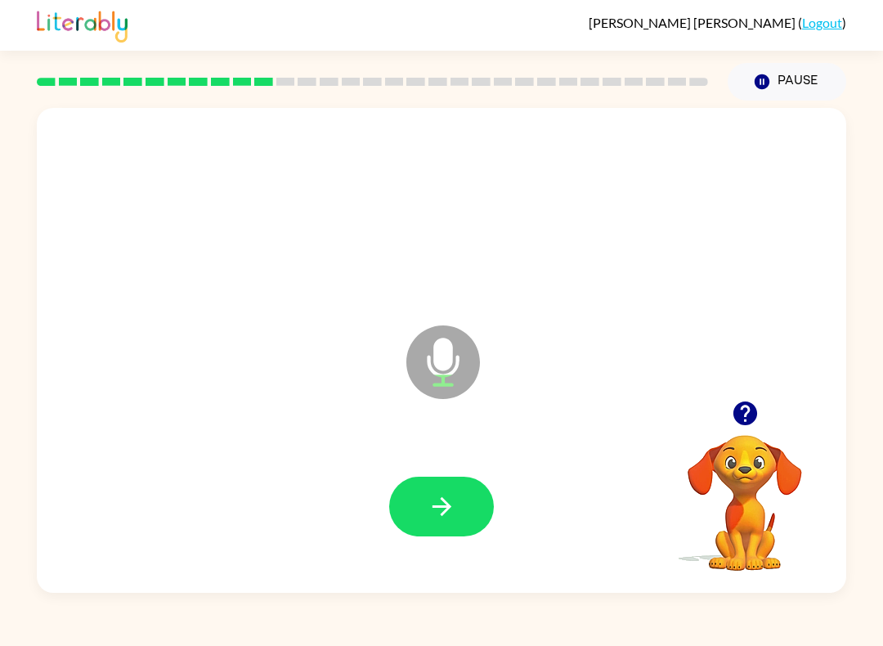
click at [446, 521] on icon "button" at bounding box center [442, 506] width 29 height 29
click at [459, 522] on button "button" at bounding box center [441, 507] width 105 height 60
click at [459, 491] on button "button" at bounding box center [441, 507] width 105 height 60
click at [446, 550] on div at bounding box center [441, 507] width 777 height 140
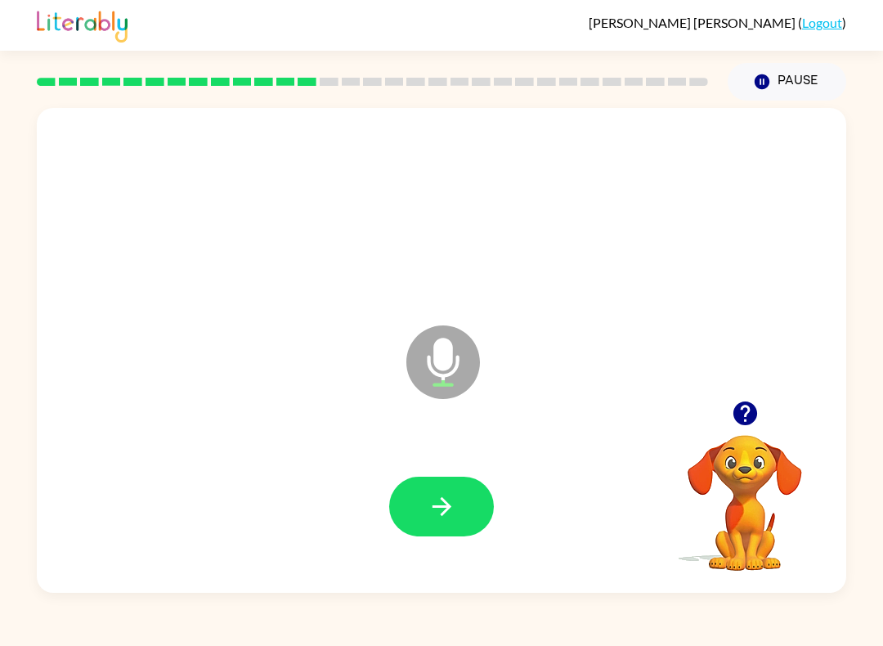
click at [415, 524] on button "button" at bounding box center [441, 507] width 105 height 60
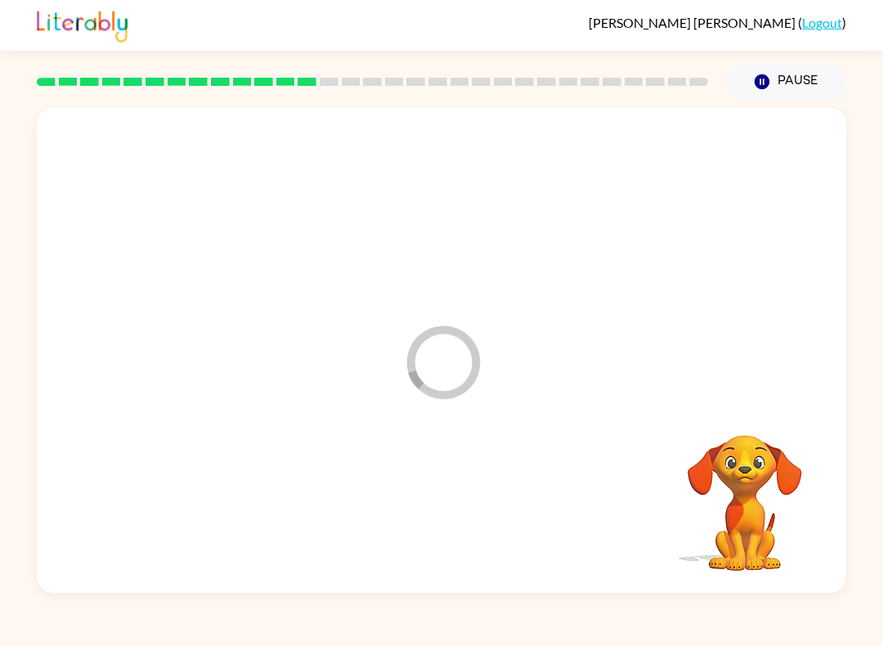
click at [415, 523] on div at bounding box center [441, 507] width 777 height 140
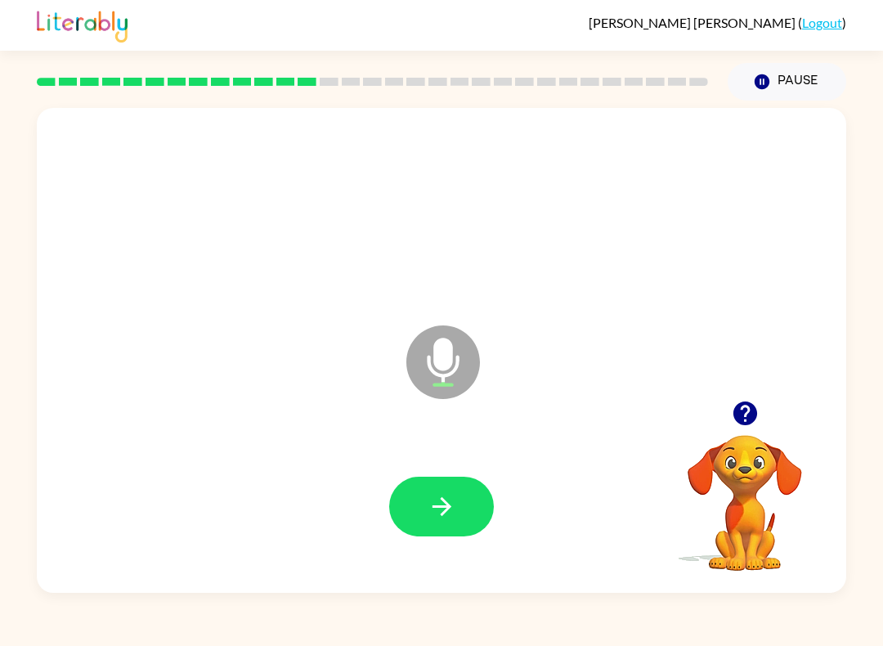
click at [445, 517] on icon "button" at bounding box center [442, 506] width 29 height 29
click at [469, 508] on button "button" at bounding box center [441, 507] width 105 height 60
click at [447, 485] on button "button" at bounding box center [441, 507] width 105 height 60
click at [482, 483] on button "button" at bounding box center [441, 507] width 105 height 60
click at [440, 514] on icon "button" at bounding box center [442, 506] width 29 height 29
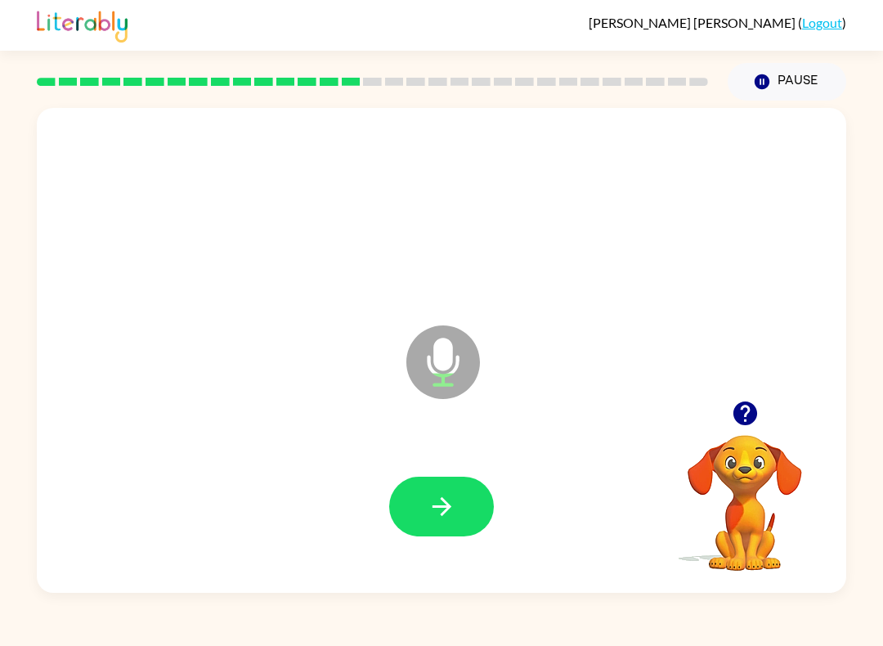
click at [484, 490] on button "button" at bounding box center [441, 507] width 105 height 60
click at [470, 515] on button "button" at bounding box center [441, 507] width 105 height 60
click at [477, 490] on button "button" at bounding box center [441, 507] width 105 height 60
click at [441, 516] on icon "button" at bounding box center [442, 506] width 29 height 29
click at [391, 485] on div at bounding box center [441, 507] width 105 height 60
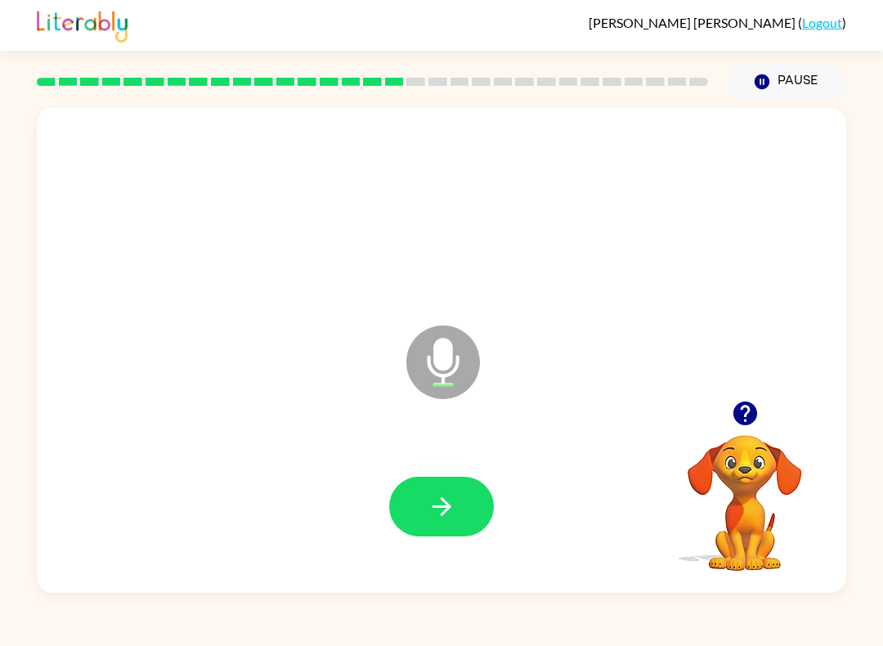
click at [475, 446] on div at bounding box center [441, 507] width 777 height 140
click at [464, 507] on button "button" at bounding box center [441, 507] width 105 height 60
click at [470, 451] on div at bounding box center [441, 507] width 777 height 140
click at [451, 520] on icon "button" at bounding box center [442, 506] width 29 height 29
click at [423, 502] on button "button" at bounding box center [441, 507] width 105 height 60
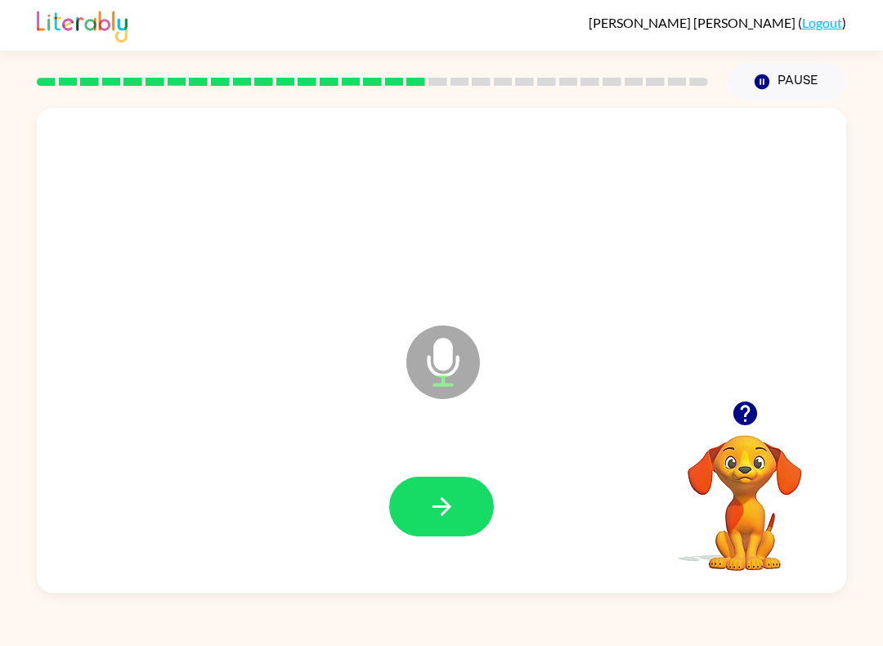
click at [433, 501] on icon "button" at bounding box center [442, 506] width 29 height 29
click at [478, 530] on button "button" at bounding box center [441, 507] width 105 height 60
click at [426, 518] on button "button" at bounding box center [441, 507] width 105 height 60
click at [417, 482] on button "button" at bounding box center [441, 507] width 105 height 60
click at [481, 506] on button "button" at bounding box center [441, 507] width 105 height 60
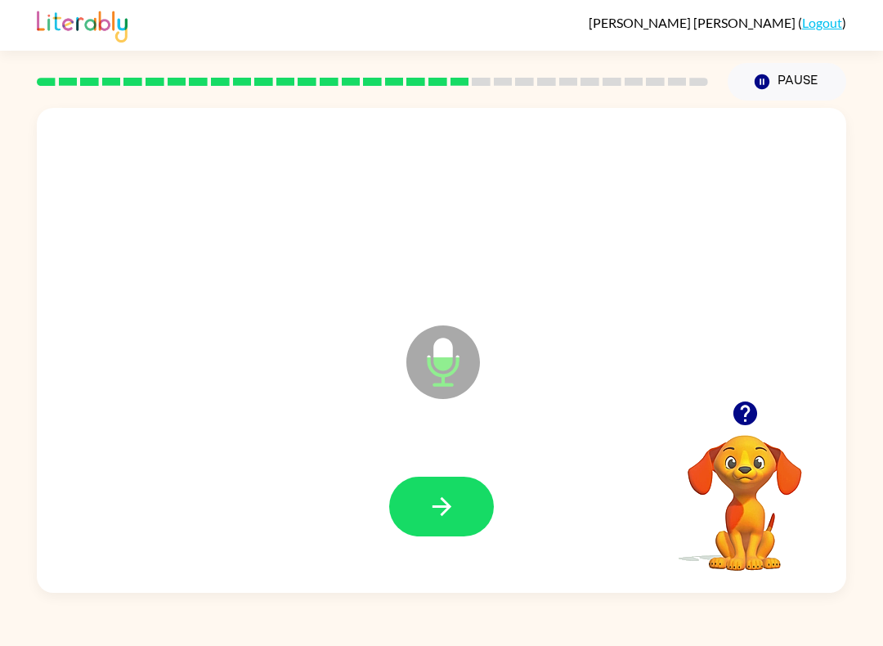
click at [412, 489] on button "button" at bounding box center [441, 507] width 105 height 60
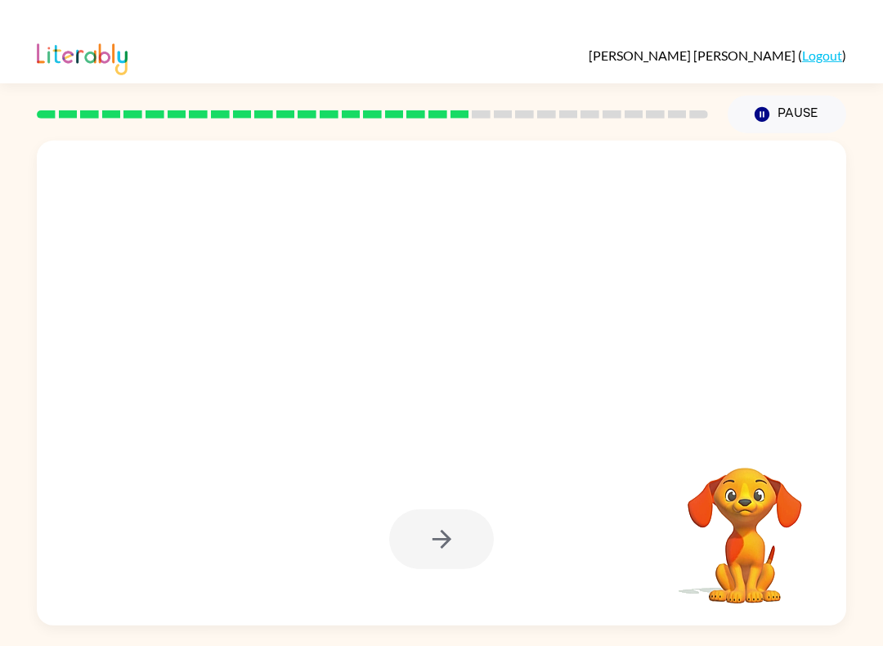
click at [486, 51] on div "Valentina Rodriguez-Perez ( Logout )" at bounding box center [442, 25] width 810 height 51
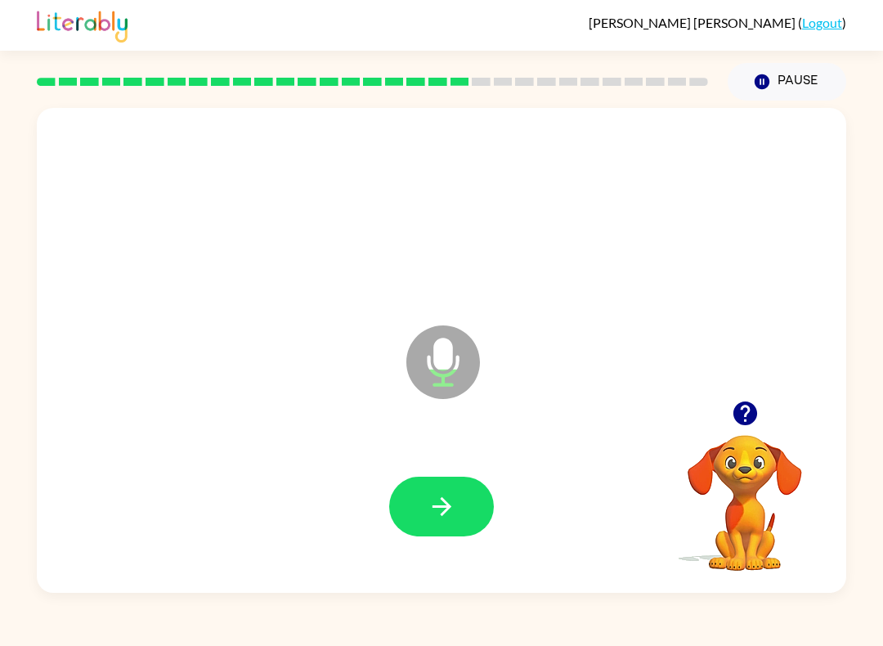
click at [515, 636] on div "Valentina Rodriguez-Perez ( Logout ) Pause Pause Microphone The Microphone is h…" at bounding box center [441, 323] width 883 height 646
click at [473, 505] on button "button" at bounding box center [441, 507] width 105 height 60
click at [460, 523] on button "button" at bounding box center [441, 507] width 105 height 60
click at [374, 496] on div at bounding box center [441, 507] width 777 height 140
click at [405, 480] on button "button" at bounding box center [441, 507] width 105 height 60
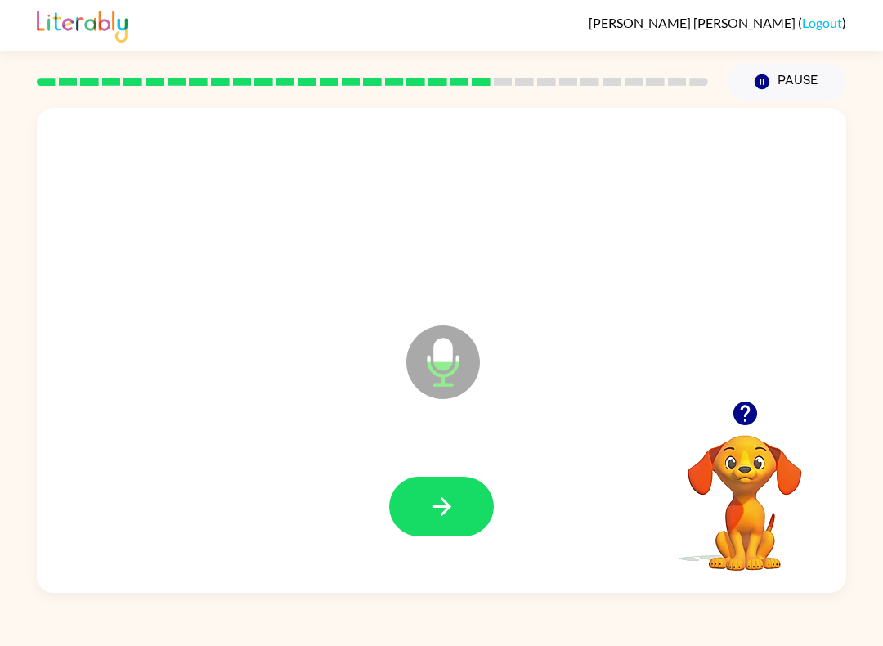
click at [804, 573] on video "Your browser must support playing .mp4 files to use Literably. Please try using…" at bounding box center [745, 492] width 164 height 164
click at [502, 483] on div at bounding box center [441, 507] width 777 height 140
click at [444, 509] on icon "button" at bounding box center [442, 506] width 29 height 29
click at [445, 515] on icon "button" at bounding box center [442, 506] width 29 height 29
click at [476, 531] on button "button" at bounding box center [441, 507] width 105 height 60
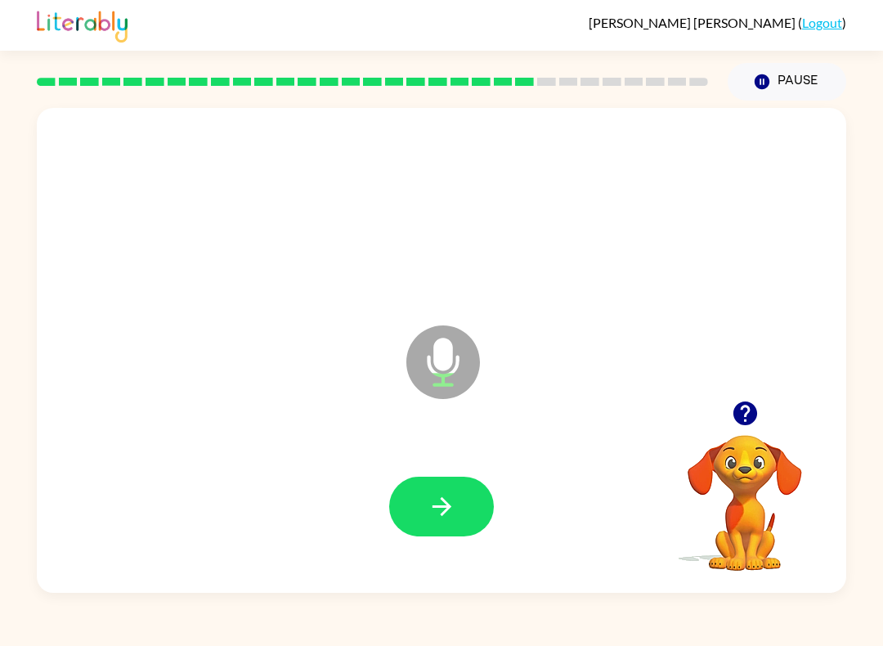
click at [455, 557] on div at bounding box center [441, 507] width 777 height 140
click at [448, 525] on button "button" at bounding box center [441, 507] width 105 height 60
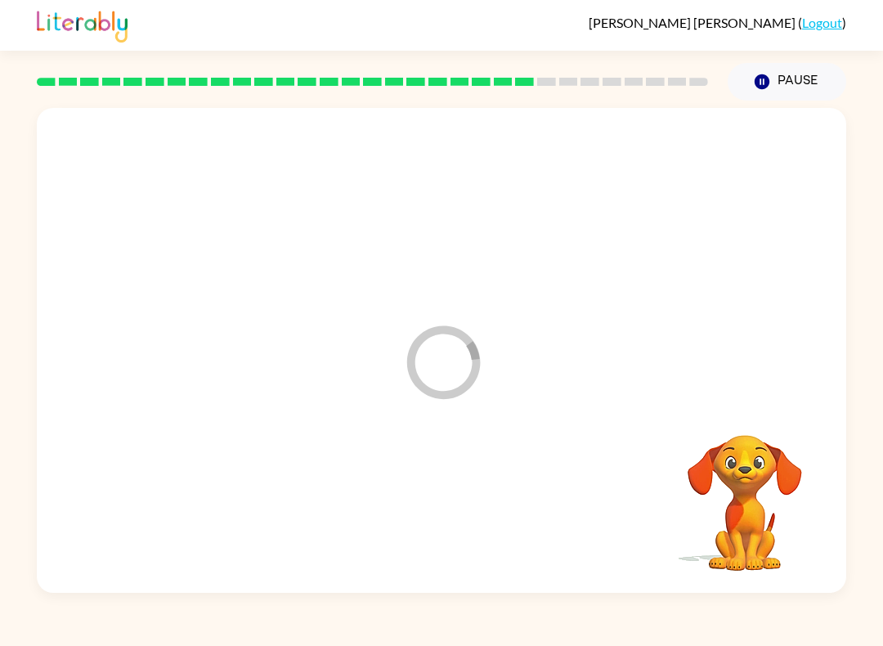
click at [447, 524] on div at bounding box center [441, 507] width 777 height 140
click at [472, 505] on div at bounding box center [441, 507] width 777 height 140
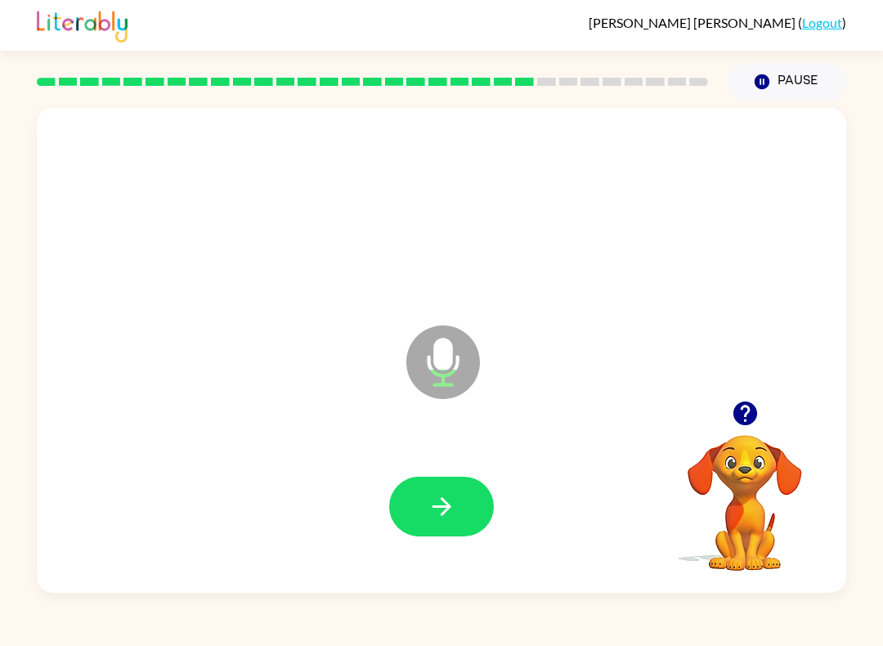
click at [464, 500] on button "button" at bounding box center [441, 507] width 105 height 60
click at [486, 556] on div at bounding box center [441, 507] width 777 height 140
click at [447, 572] on div at bounding box center [441, 507] width 777 height 140
click at [451, 590] on div "Microphone The Microphone is here when it is your turn to talk" at bounding box center [442, 350] width 810 height 485
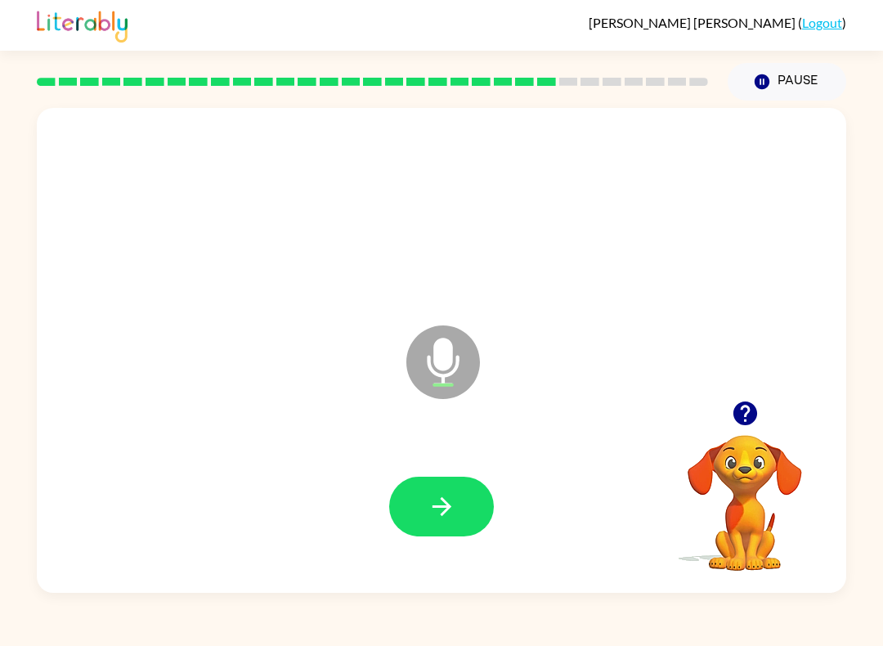
click at [427, 604] on div "Valentina Rodriguez-Perez ( Logout ) Pause Pause Microphone The Microphone is h…" at bounding box center [441, 323] width 883 height 646
click at [426, 603] on div "Valentina Rodriguez-Perez ( Logout ) Pause Pause Microphone The Microphone is h…" at bounding box center [441, 323] width 883 height 646
click at [433, 500] on icon "button" at bounding box center [442, 506] width 29 height 29
click at [414, 535] on button "button" at bounding box center [441, 507] width 105 height 60
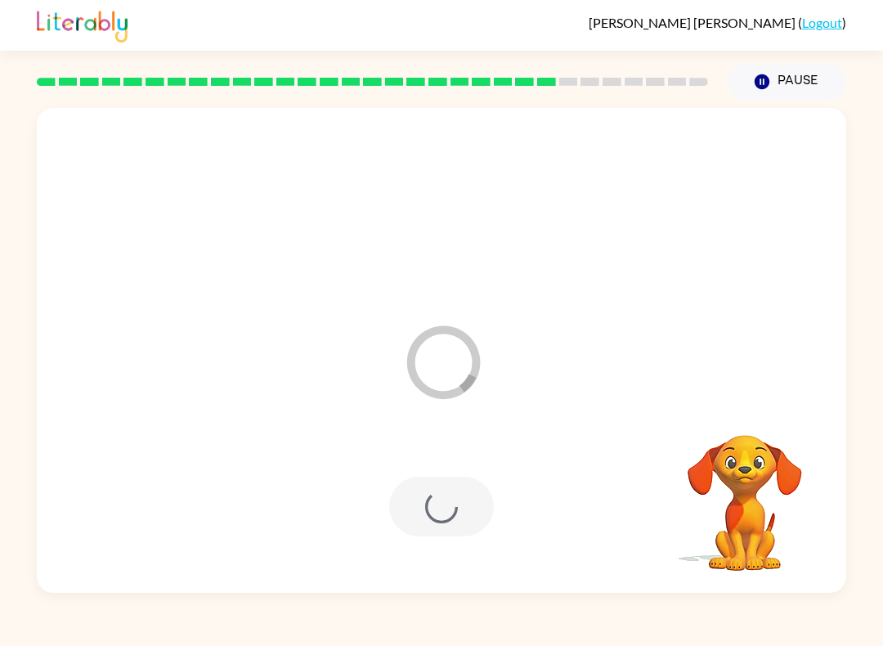
click at [433, 518] on div at bounding box center [441, 507] width 105 height 60
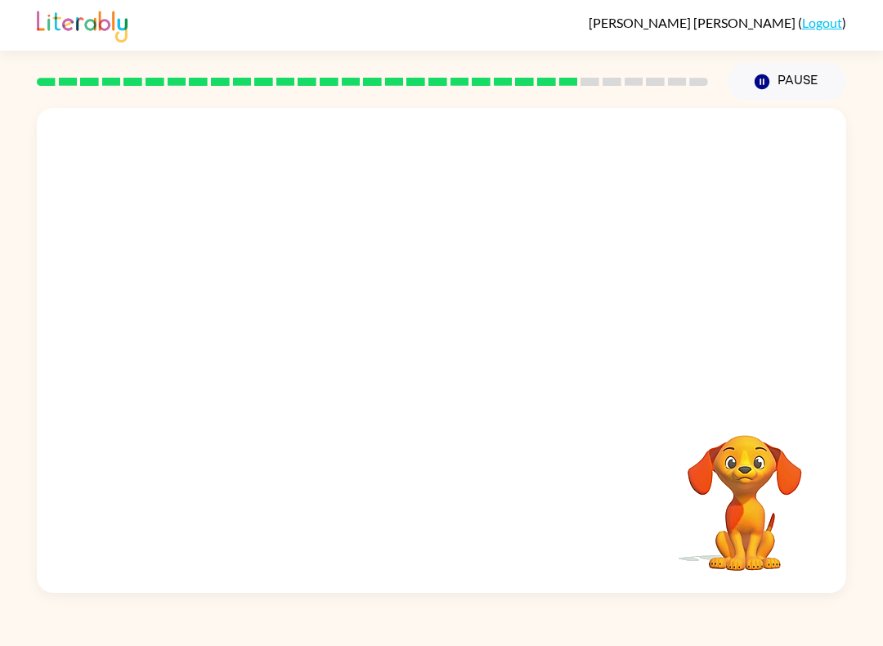
click at [594, 96] on div at bounding box center [372, 81] width 691 height 57
click at [639, 96] on div at bounding box center [372, 81] width 691 height 57
click at [639, 95] on div at bounding box center [372, 81] width 691 height 57
click at [678, 92] on div at bounding box center [372, 81] width 691 height 57
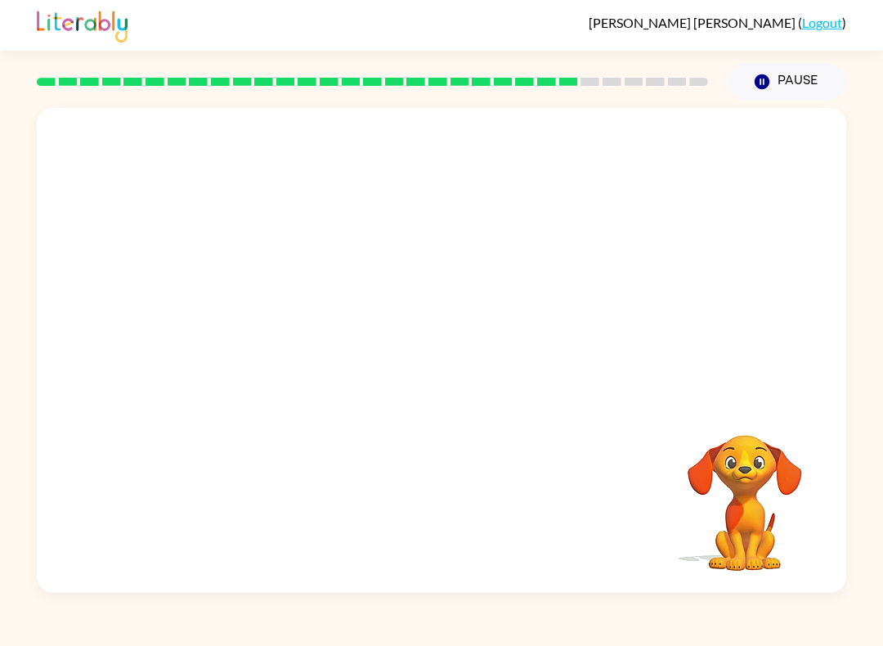
click at [678, 92] on div at bounding box center [372, 81] width 691 height 57
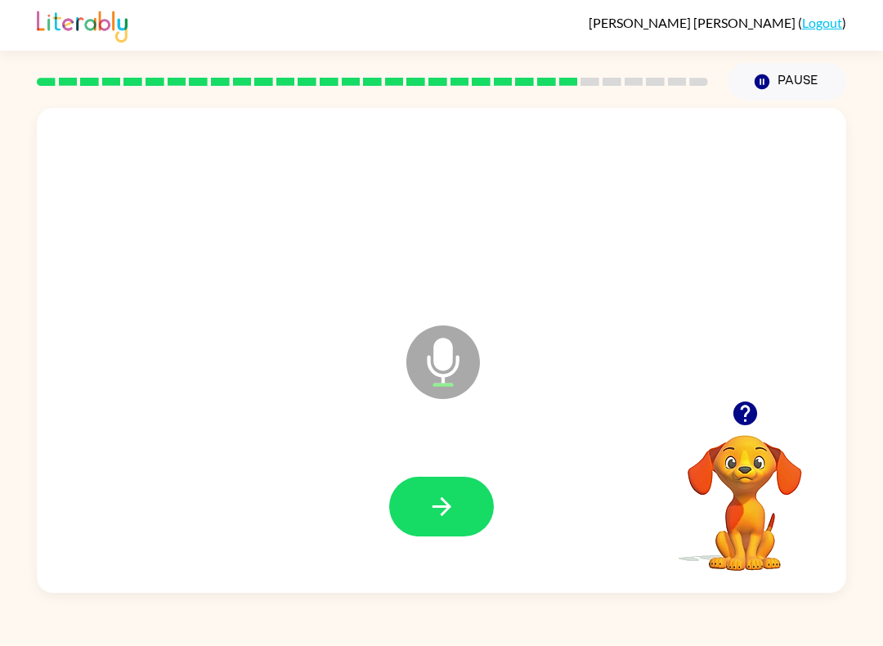
click at [411, 523] on button "button" at bounding box center [441, 507] width 105 height 60
click at [472, 498] on button "button" at bounding box center [441, 507] width 105 height 60
click at [449, 487] on button "button" at bounding box center [441, 507] width 105 height 60
click at [435, 510] on icon "button" at bounding box center [442, 506] width 29 height 29
click at [442, 511] on icon "button" at bounding box center [442, 506] width 29 height 29
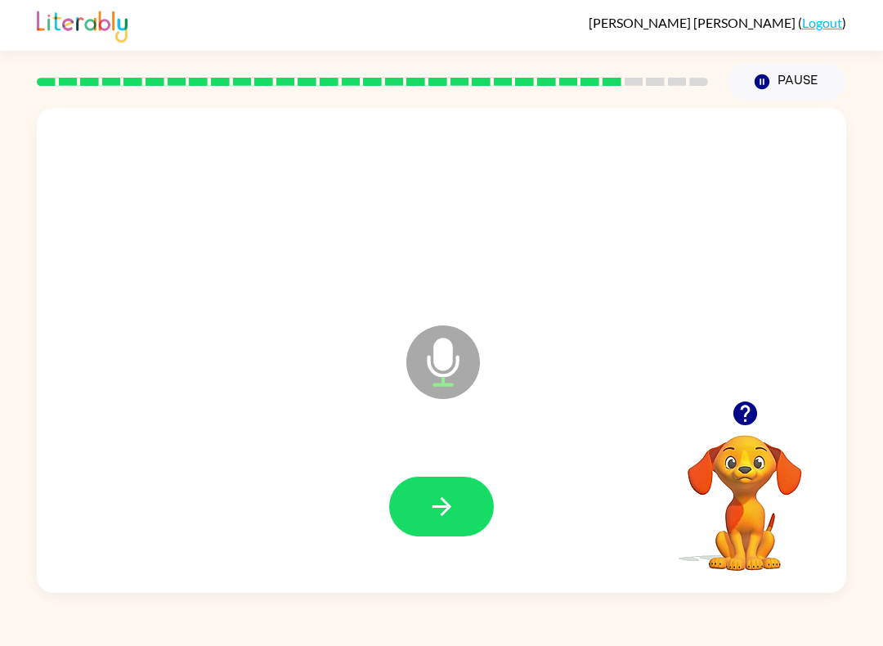
click at [442, 483] on button "button" at bounding box center [441, 507] width 105 height 60
click at [428, 478] on button "button" at bounding box center [441, 507] width 105 height 60
click at [415, 514] on button "button" at bounding box center [441, 507] width 105 height 60
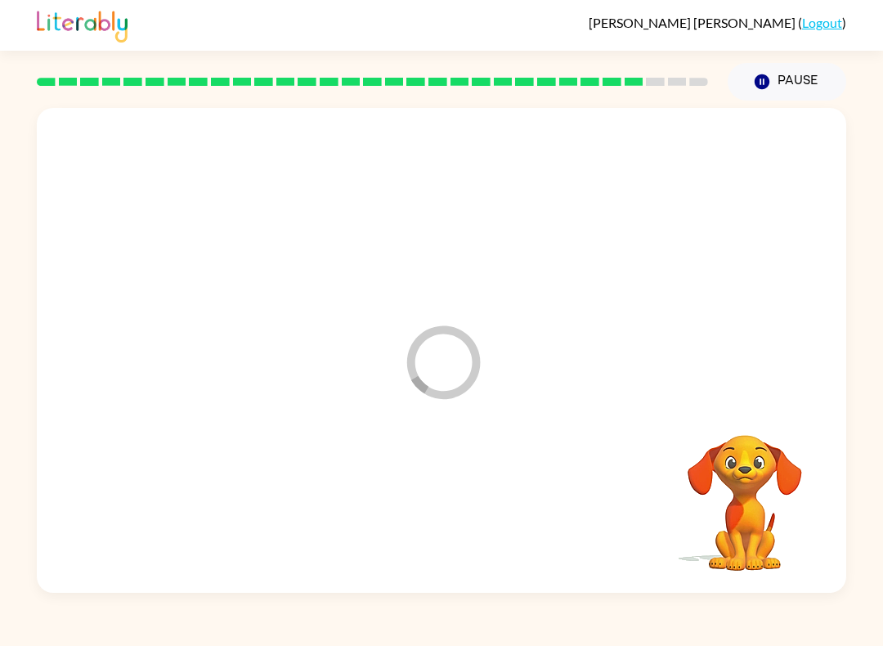
click at [848, 604] on div "Valentina Rodriguez-Perez ( Logout ) Pause Pause Loader Your response is being …" at bounding box center [441, 323] width 883 height 646
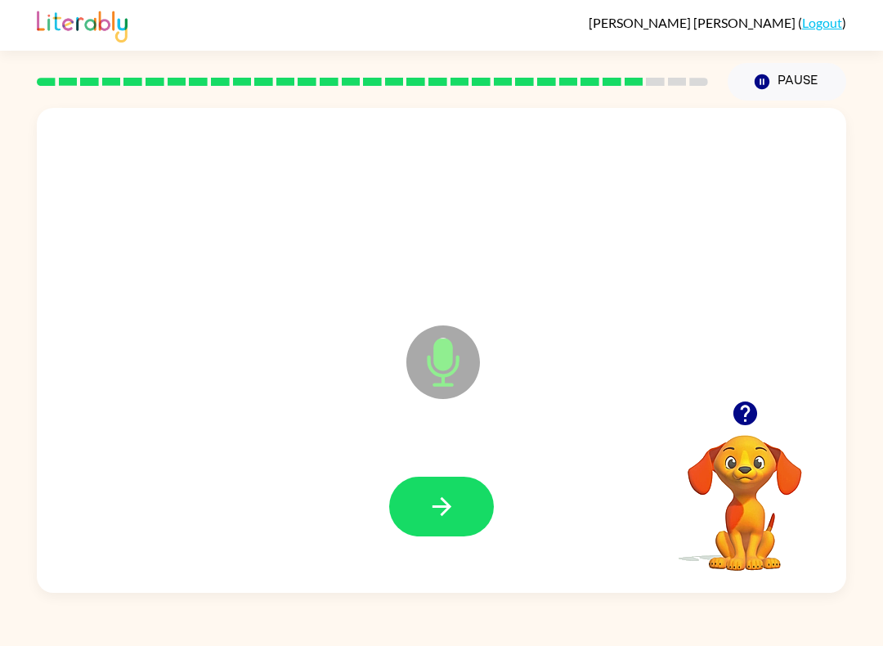
click at [455, 496] on icon "button" at bounding box center [442, 506] width 29 height 29
click at [731, 412] on icon "button" at bounding box center [745, 413] width 29 height 29
click at [461, 509] on button "button" at bounding box center [441, 507] width 105 height 60
click at [469, 499] on button "button" at bounding box center [441, 507] width 105 height 60
click at [444, 517] on icon "button" at bounding box center [442, 506] width 29 height 29
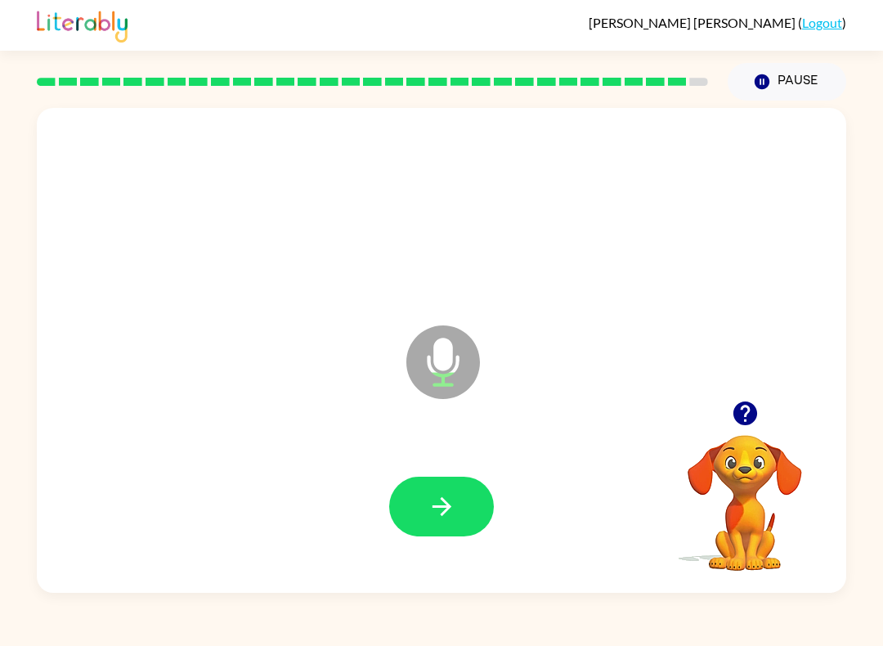
click at [435, 502] on icon "button" at bounding box center [442, 506] width 29 height 29
